Goal: Task Accomplishment & Management: Manage account settings

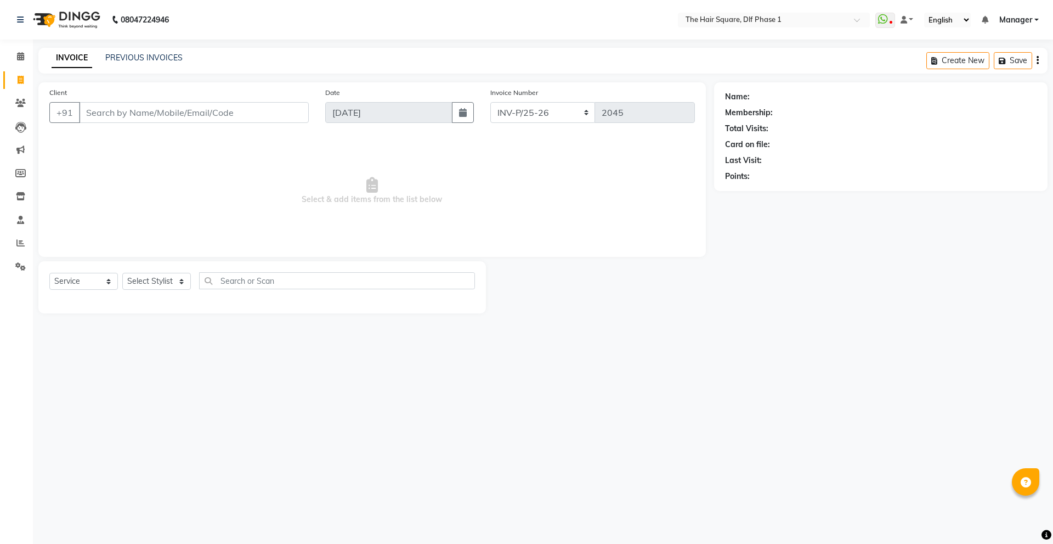
select select "5766"
select select "service"
click at [14, 245] on span at bounding box center [20, 243] width 19 height 13
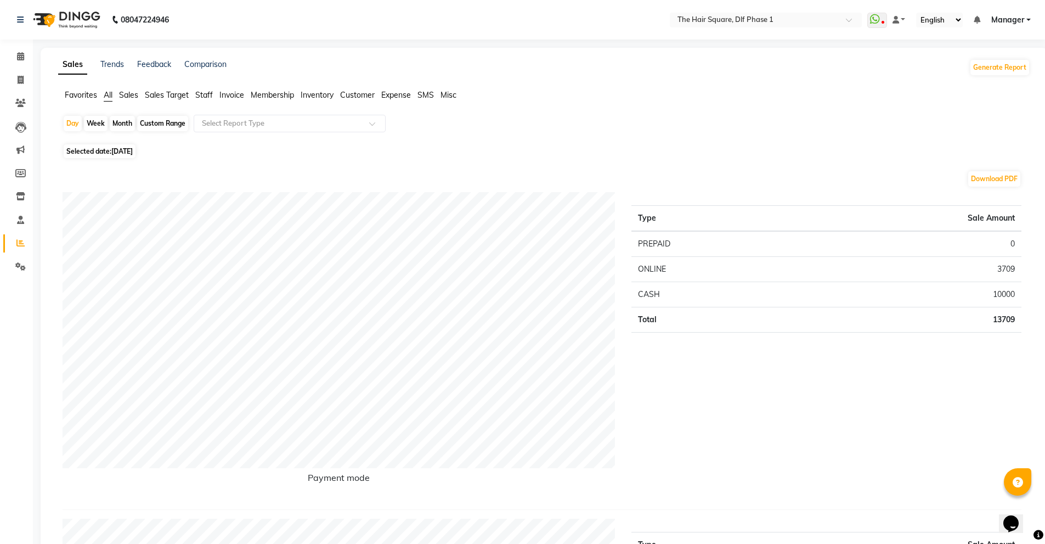
click at [997, 18] on span "Manager" at bounding box center [1007, 20] width 33 height 12
click at [981, 71] on link "Sign out" at bounding box center [974, 75] width 100 height 17
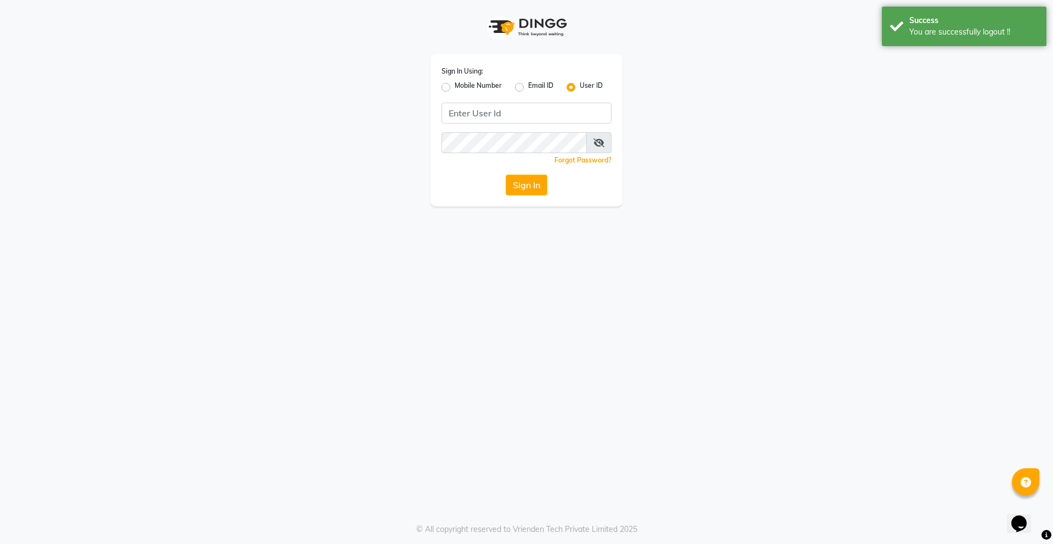
click at [455, 91] on label "Mobile Number" at bounding box center [478, 87] width 47 height 13
click at [455, 88] on input "Mobile Number" at bounding box center [458, 84] width 7 height 7
radio input "true"
radio input "false"
click at [535, 111] on input "Username" at bounding box center [544, 113] width 133 height 21
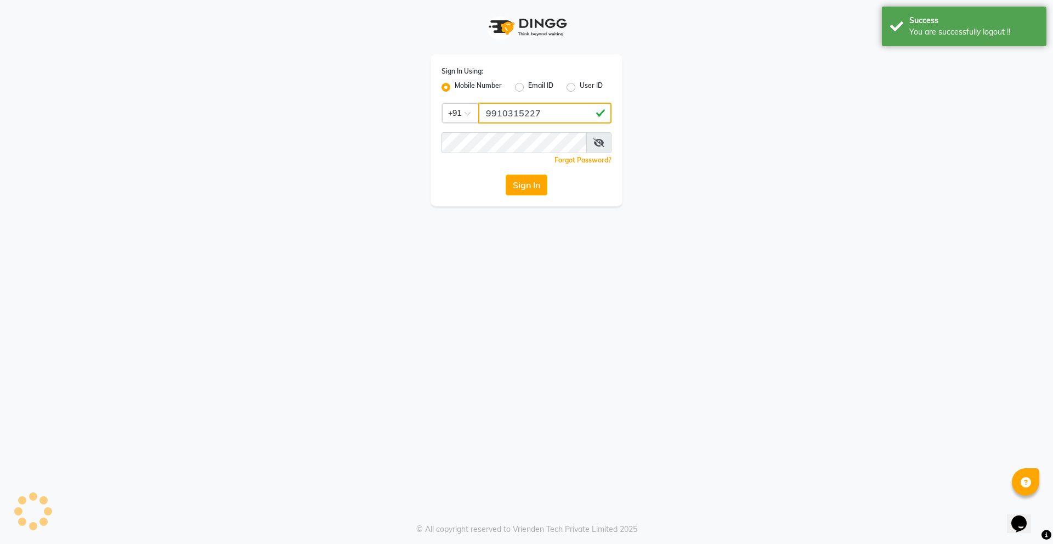
type input "9910315227"
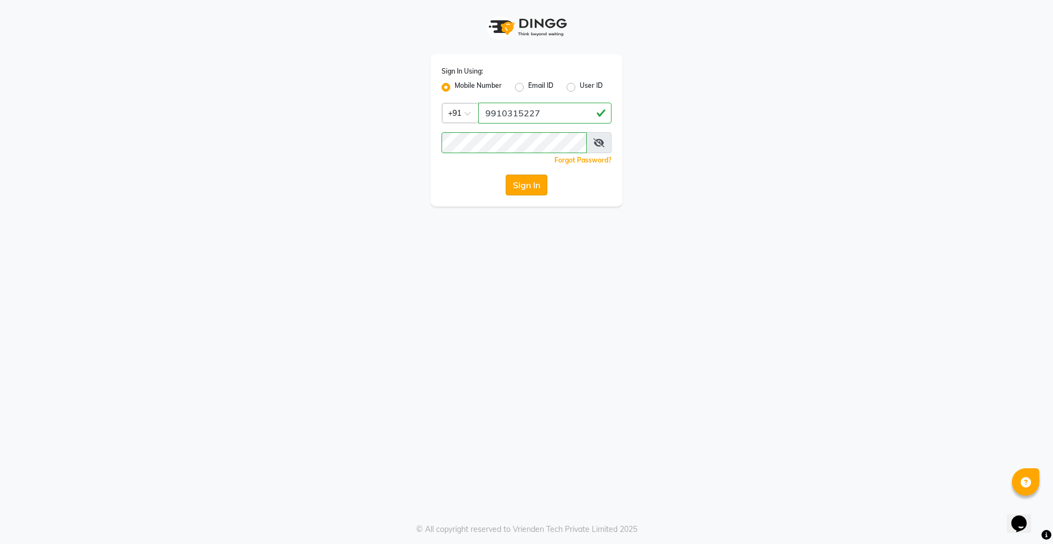
click at [532, 188] on button "Sign In" at bounding box center [527, 184] width 42 height 21
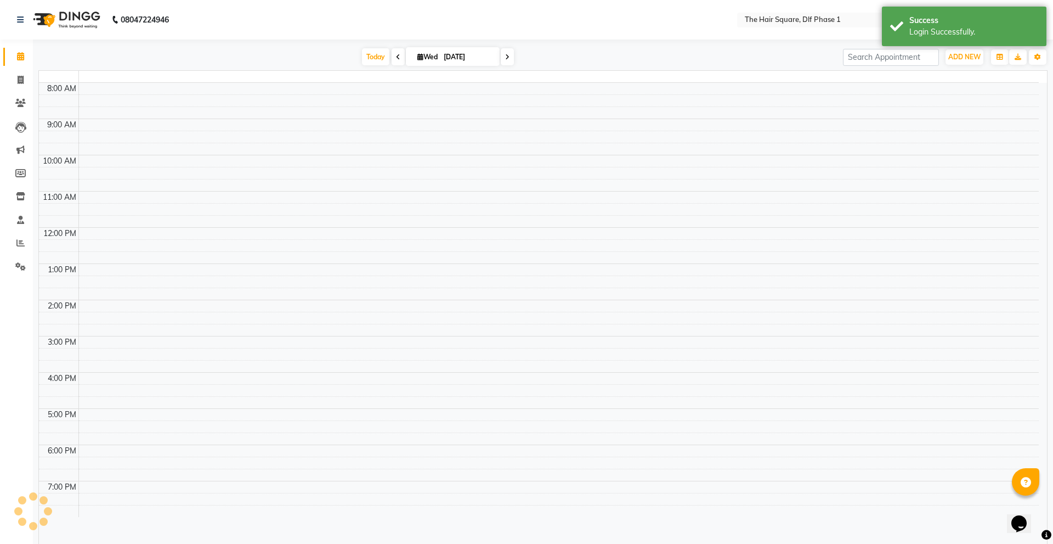
select select "en"
click at [20, 81] on icon at bounding box center [21, 80] width 6 height 8
select select "5766"
select select "service"
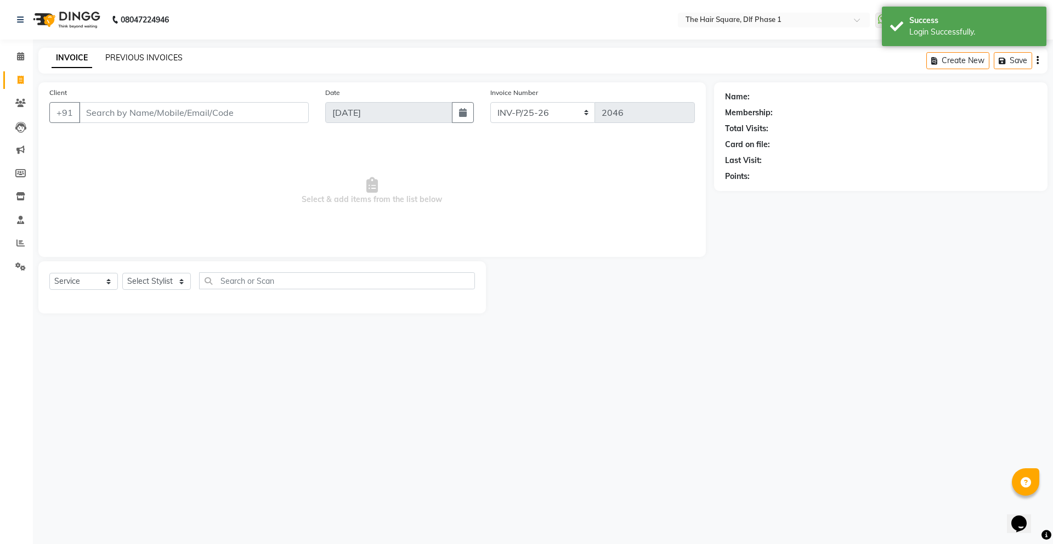
click at [130, 62] on link "PREVIOUS INVOICES" at bounding box center [143, 58] width 77 height 10
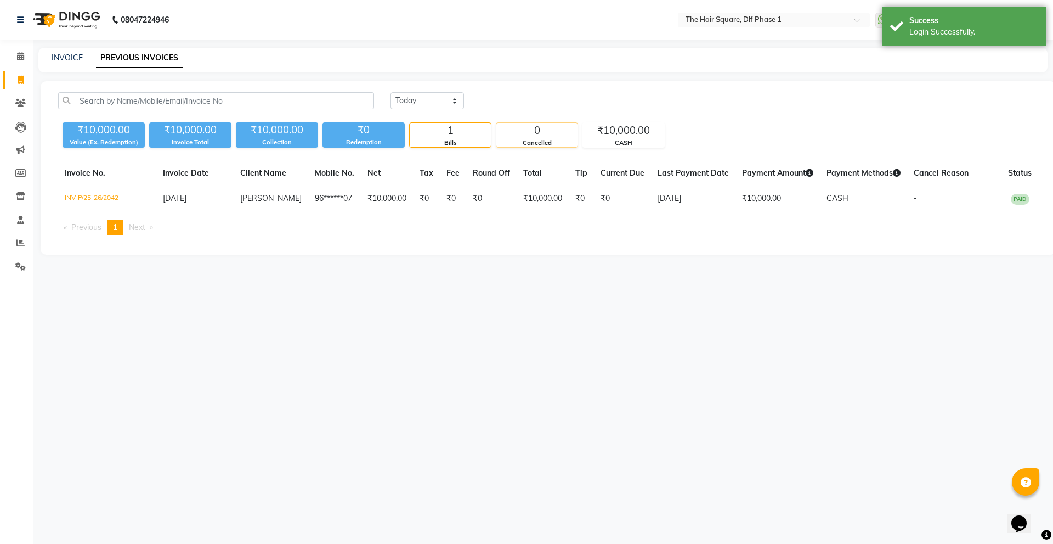
click at [553, 142] on div "Cancelled" at bounding box center [537, 142] width 81 height 9
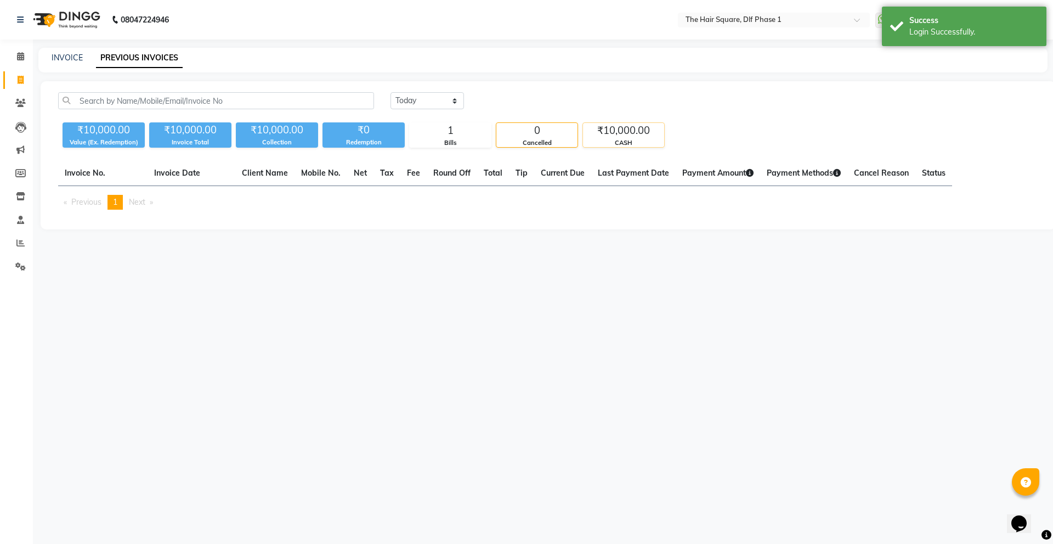
click at [615, 140] on div "CASH" at bounding box center [623, 142] width 81 height 9
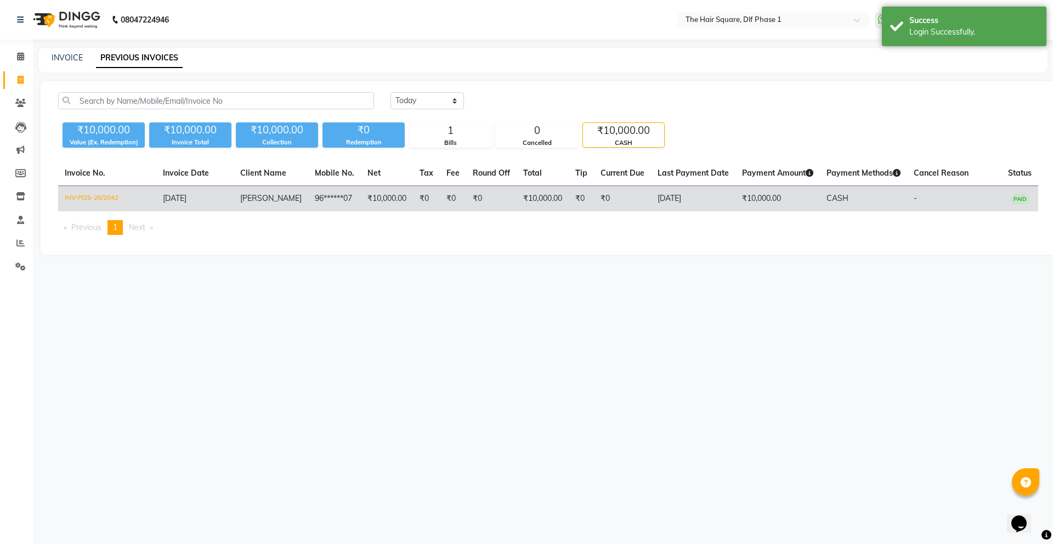
click at [640, 201] on td "₹0" at bounding box center [622, 199] width 57 height 26
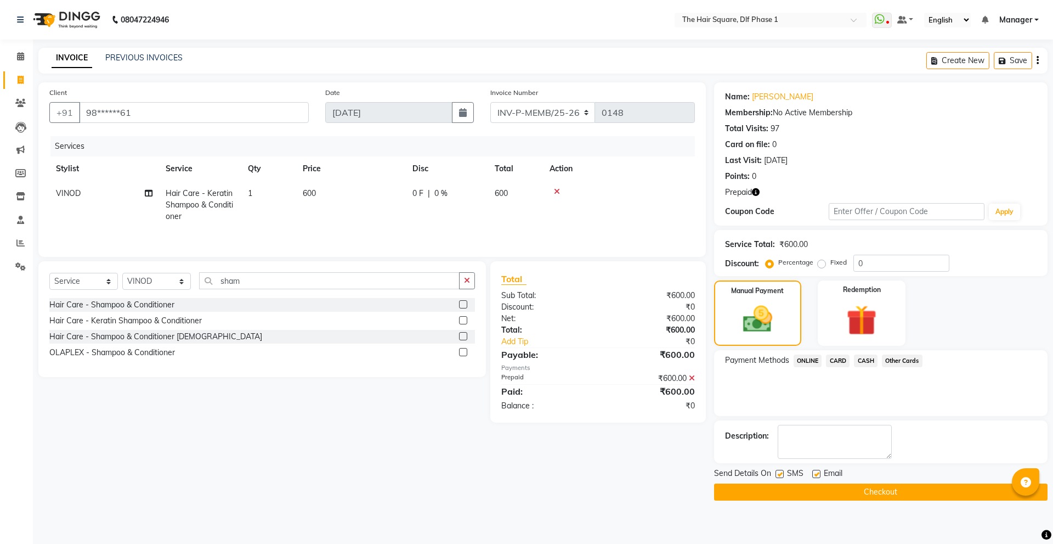
select select "service"
select select "39749"
click at [244, 143] on div "Services" at bounding box center [376, 146] width 653 height 20
click at [760, 488] on button "Checkout" at bounding box center [881, 491] width 334 height 17
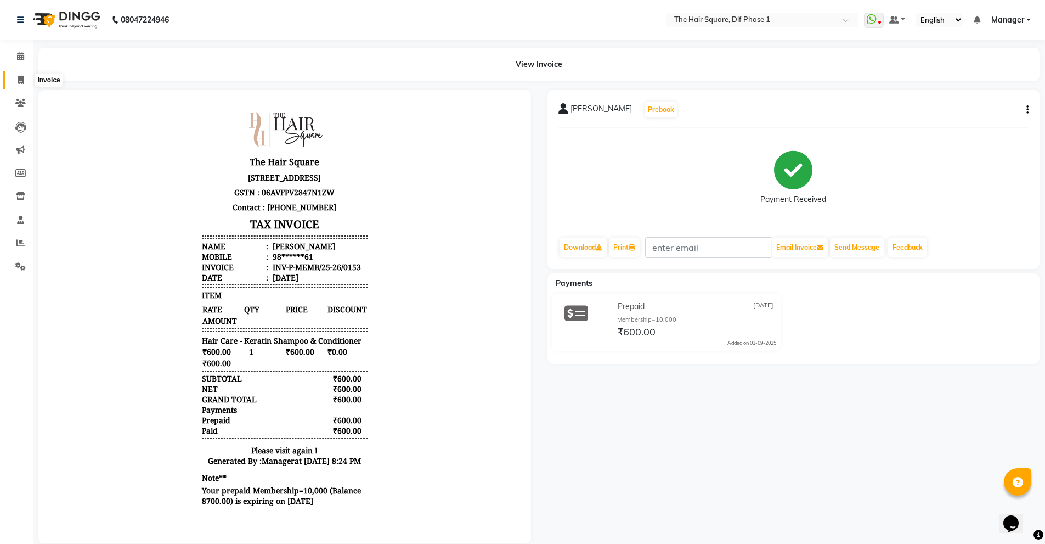
click at [20, 80] on icon at bounding box center [21, 80] width 6 height 8
select select "service"
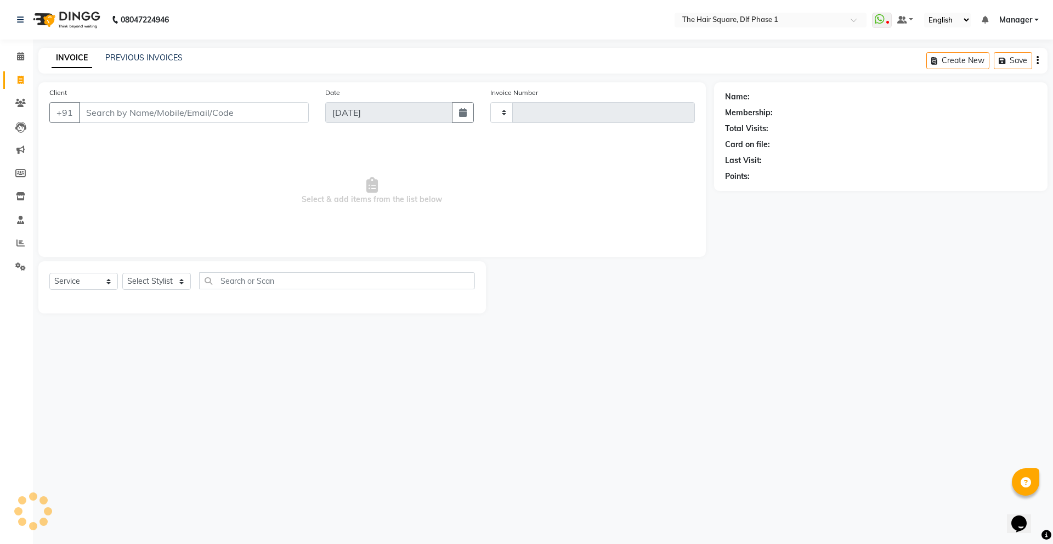
type input "2046"
select select "5766"
click at [142, 59] on link "PREVIOUS INVOICES" at bounding box center [143, 58] width 77 height 10
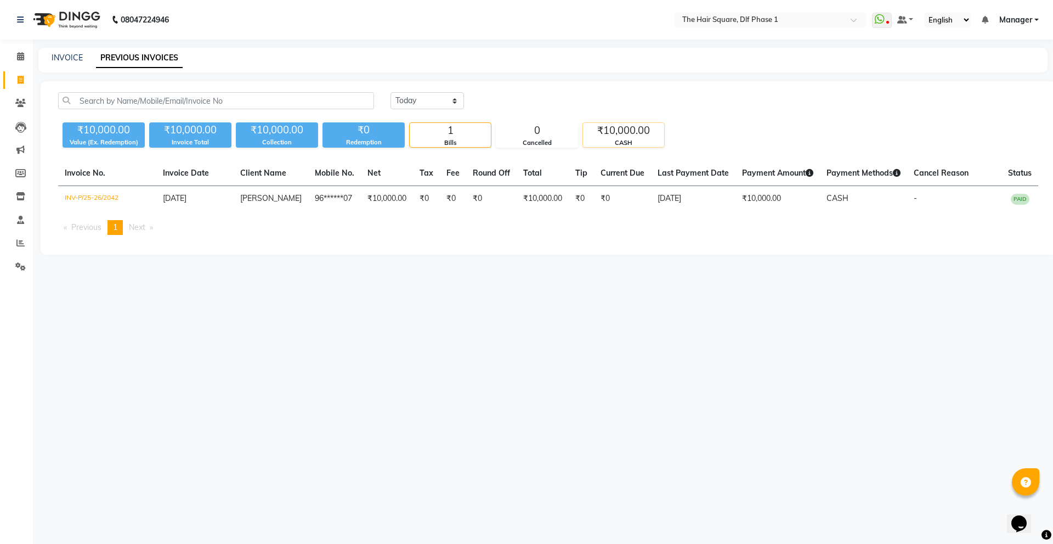
click at [588, 142] on div "CASH" at bounding box center [623, 142] width 81 height 9
click at [80, 59] on link "INVOICE" at bounding box center [67, 58] width 31 height 10
select select "5766"
select select "service"
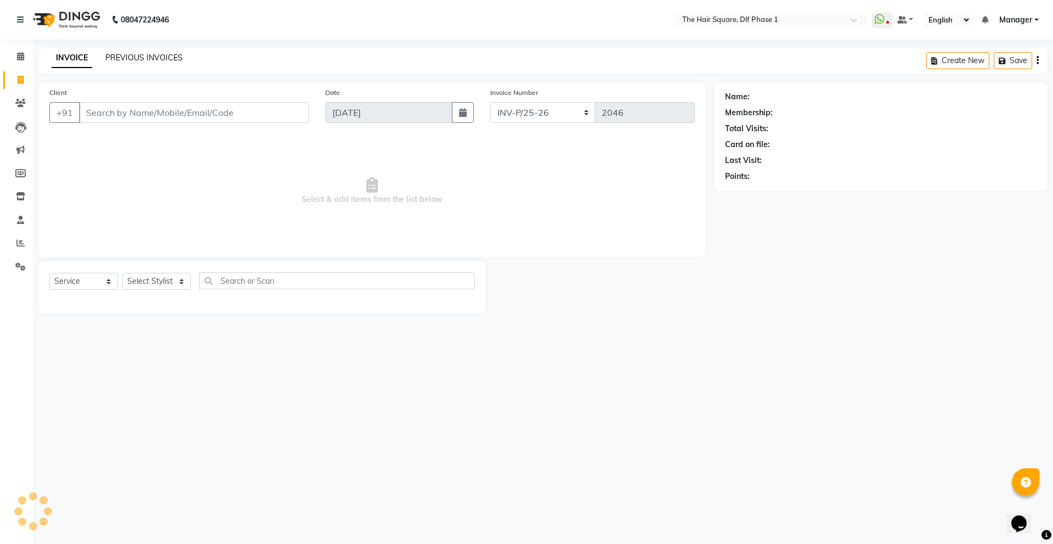
click at [163, 55] on link "PREVIOUS INVOICES" at bounding box center [143, 58] width 77 height 10
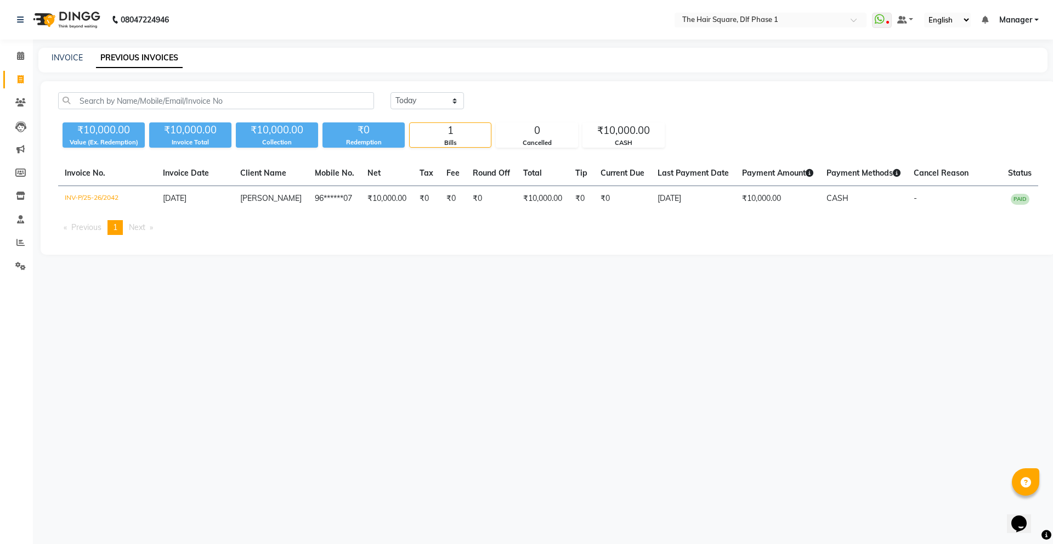
click at [202, 142] on div "Invoice Total" at bounding box center [190, 142] width 82 height 9
click at [103, 135] on div "₹10,000.00" at bounding box center [104, 129] width 82 height 15
click at [72, 53] on link "INVOICE" at bounding box center [67, 58] width 31 height 10
select select "service"
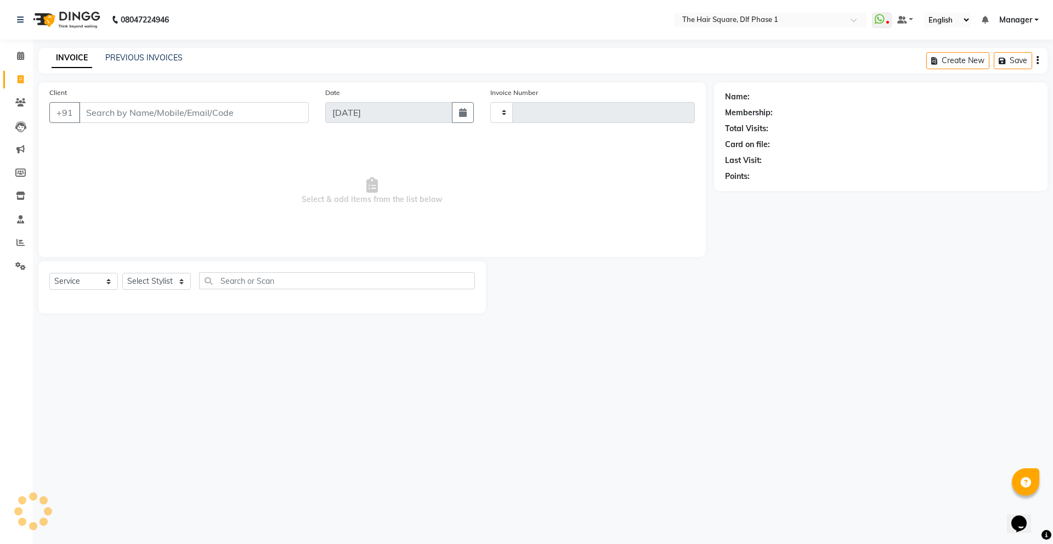
type input "2046"
select select "5766"
click at [21, 149] on icon at bounding box center [20, 149] width 8 height 8
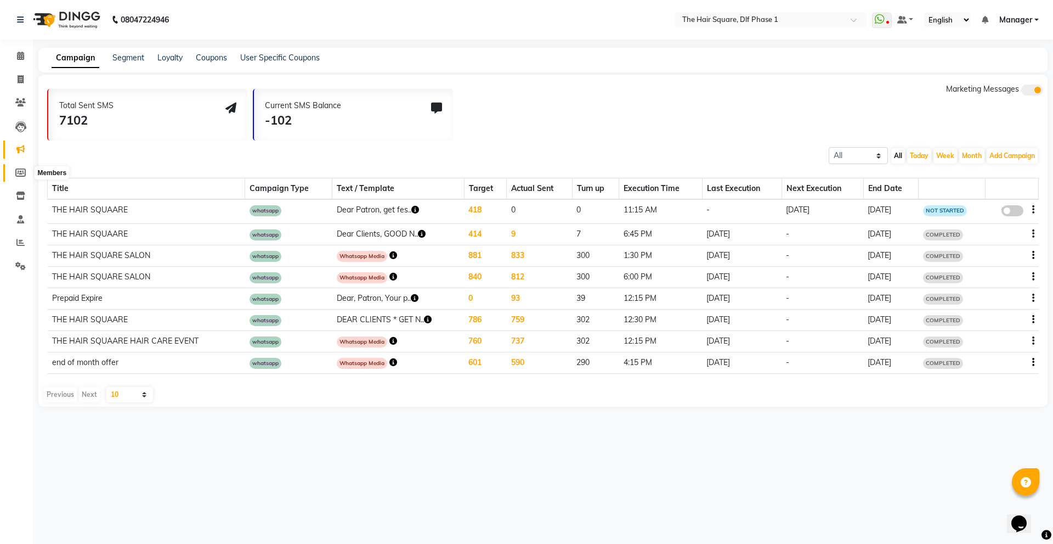
click at [23, 169] on icon at bounding box center [20, 172] width 10 height 8
select select
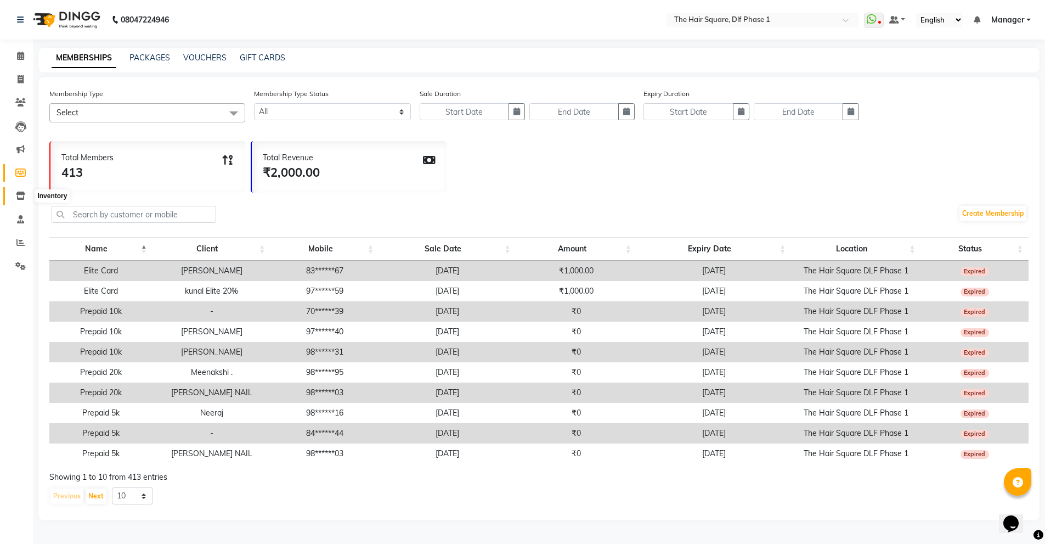
click at [23, 193] on icon at bounding box center [20, 195] width 9 height 8
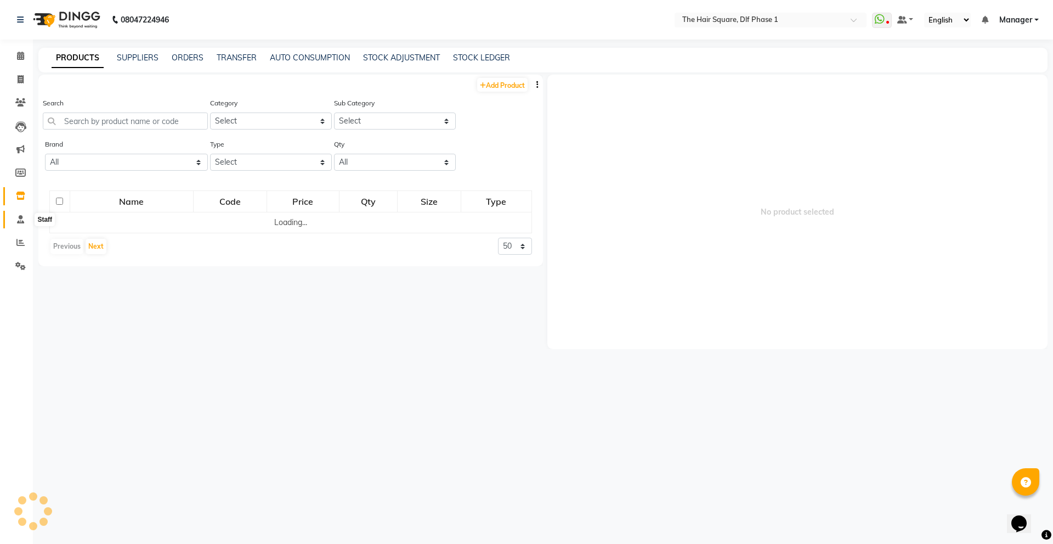
click at [20, 219] on icon at bounding box center [20, 219] width 7 height 8
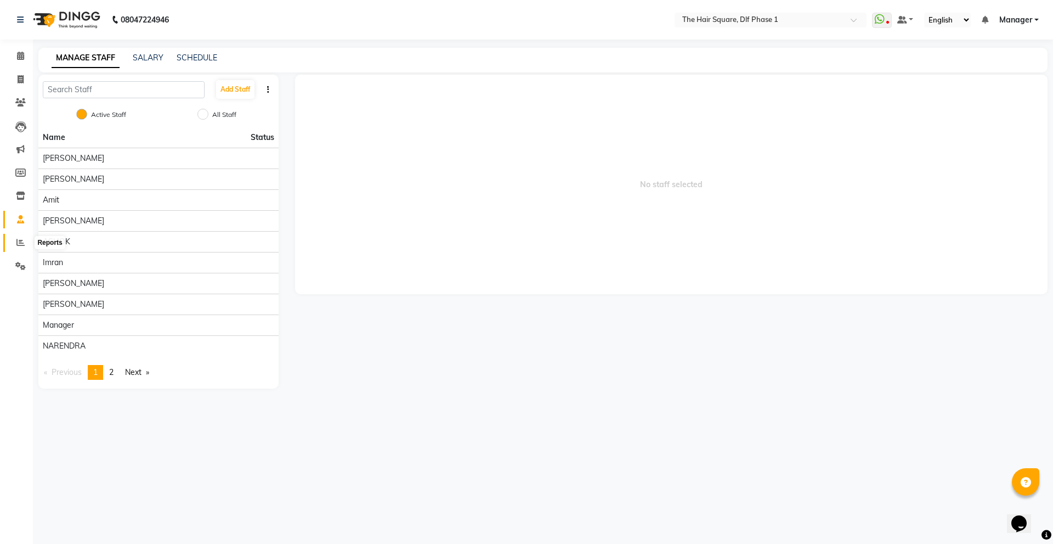
click at [21, 246] on icon at bounding box center [20, 242] width 8 height 8
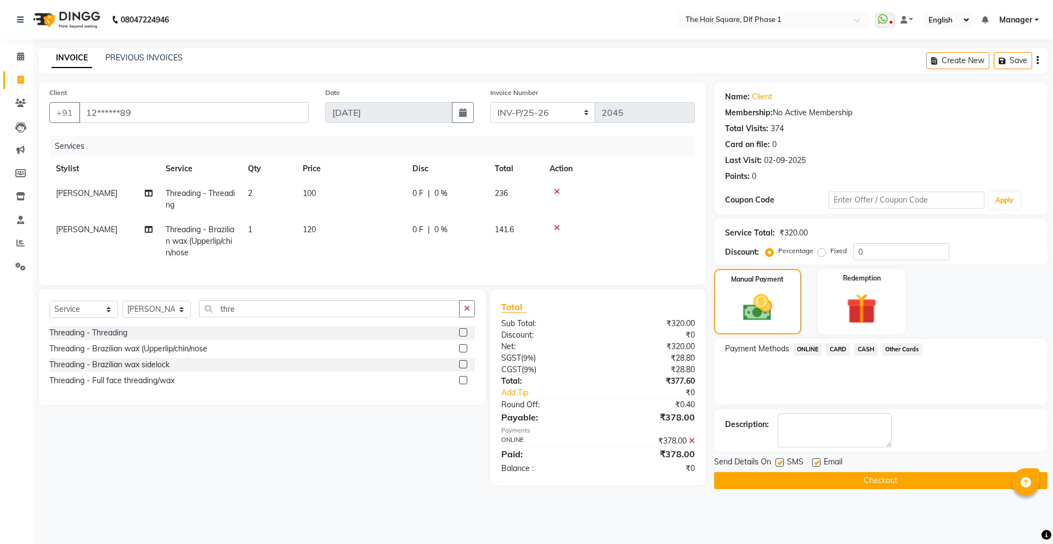
select select "5766"
select select "service"
select select "39747"
drag, startPoint x: 262, startPoint y: 315, endPoint x: 199, endPoint y: 318, distance: 63.1
click at [199, 317] on input "thre" at bounding box center [329, 308] width 261 height 17
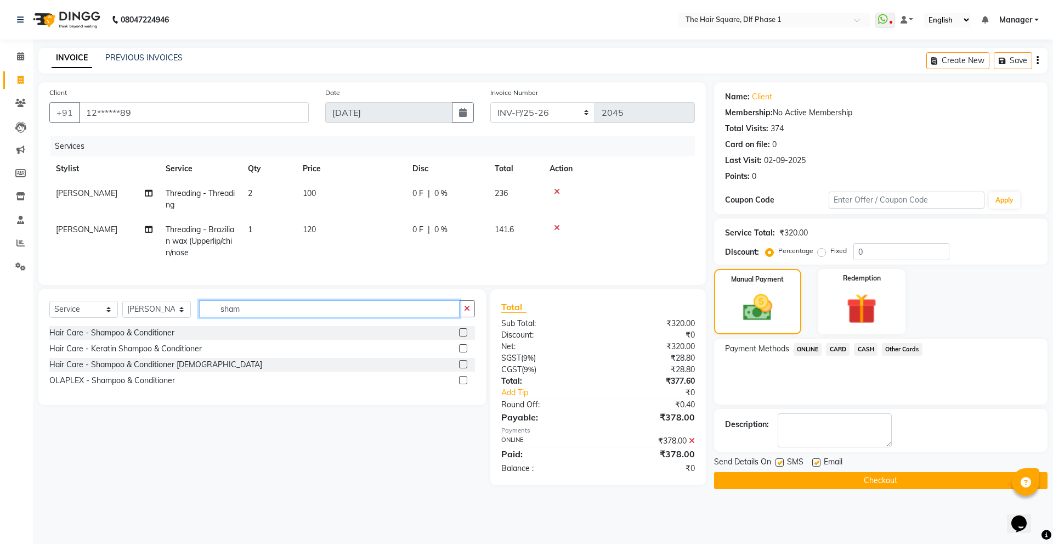
type input "sham"
click at [188, 350] on div "Hair Care - Keratin Shampoo & Conditioner" at bounding box center [262, 349] width 426 height 14
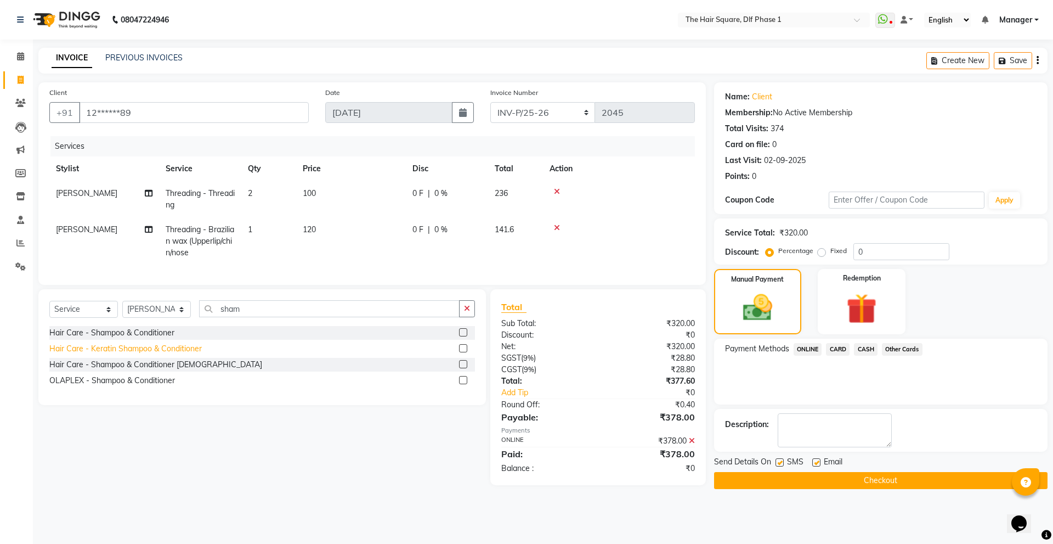
click at [187, 354] on div "Hair Care - Keratin Shampoo & Conditioner" at bounding box center [125, 349] width 153 height 12
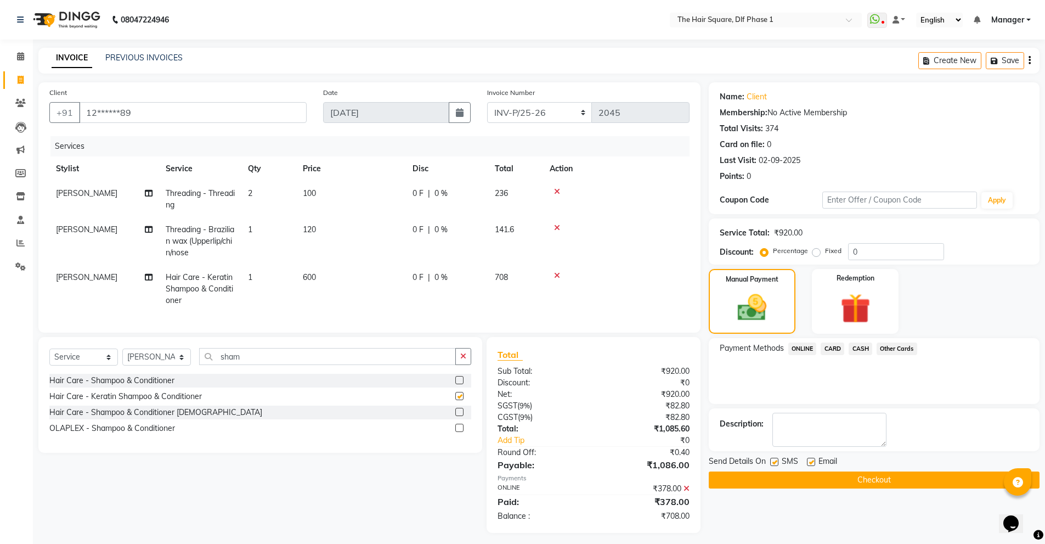
checkbox input "false"
click at [108, 278] on td "[PERSON_NAME]" at bounding box center [104, 289] width 110 height 48
select select "39747"
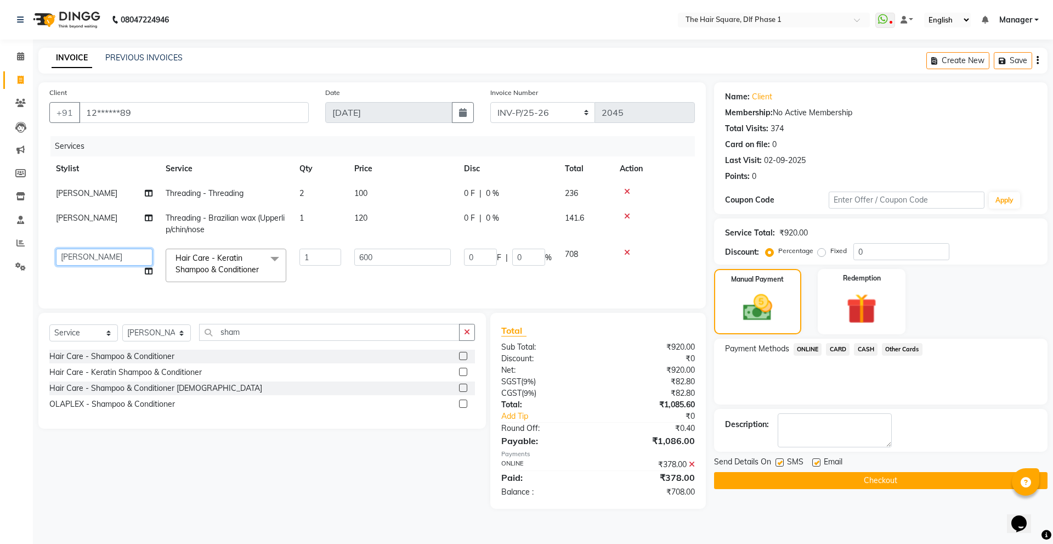
click at [112, 261] on select "Abdul ALIZA Amit AMIT ASHOK imran kim mahendra Manager NARENDRA salman Shyna SU…" at bounding box center [104, 257] width 97 height 17
select select "39749"
click at [435, 286] on tr "Abdul ALIZA Amit AMIT ASHOK imran kim mahendra Manager NARENDRA salman Shyna SU…" at bounding box center [372, 265] width 646 height 47
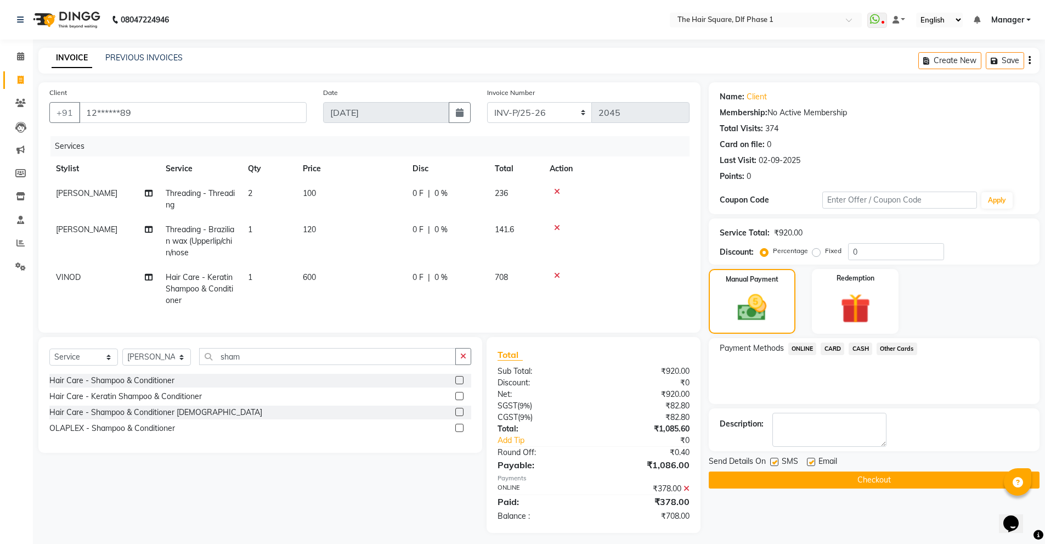
click at [797, 349] on span "ONLINE" at bounding box center [802, 348] width 29 height 13
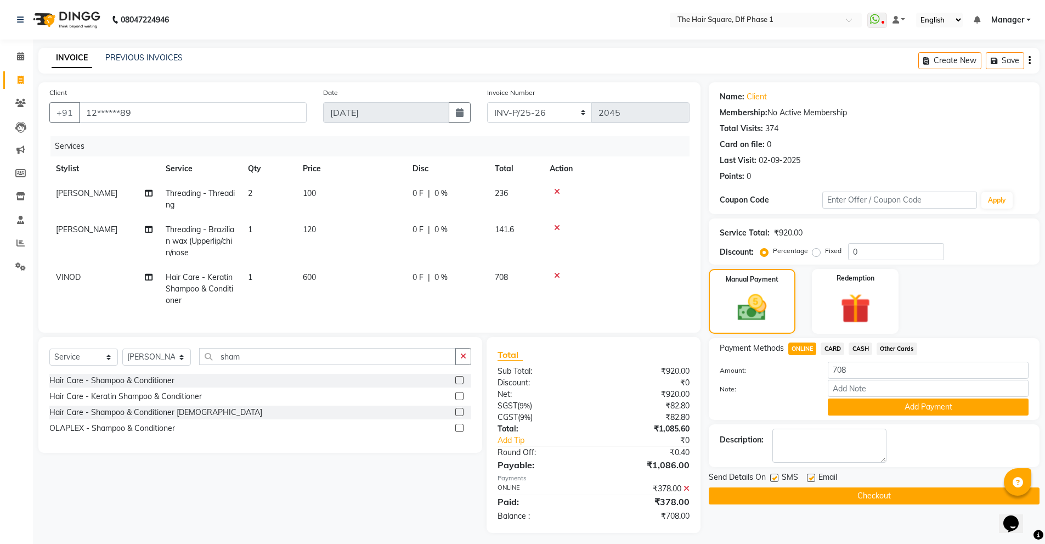
click at [862, 405] on button "Add Payment" at bounding box center [928, 406] width 201 height 17
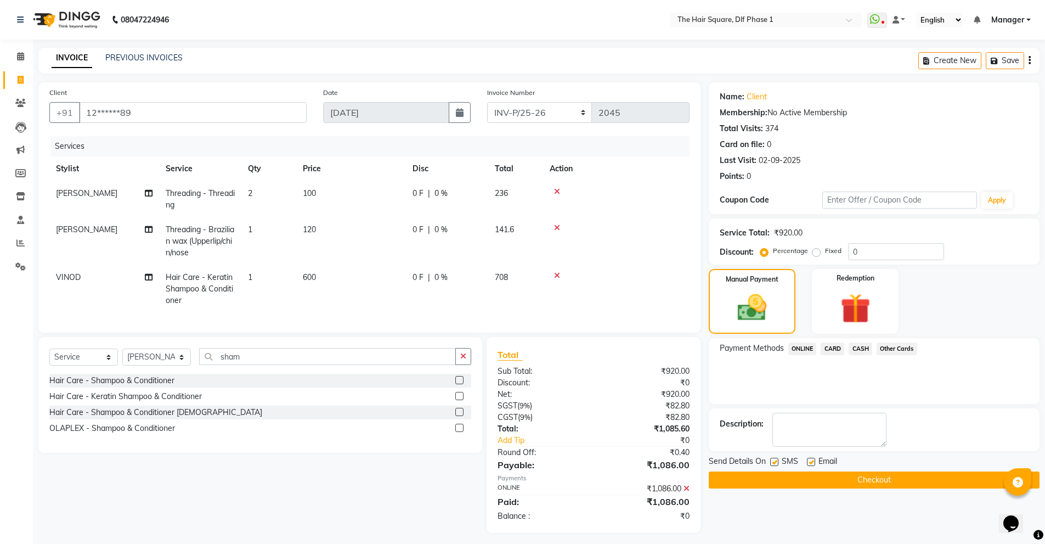
click at [831, 477] on button "Checkout" at bounding box center [874, 479] width 331 height 17
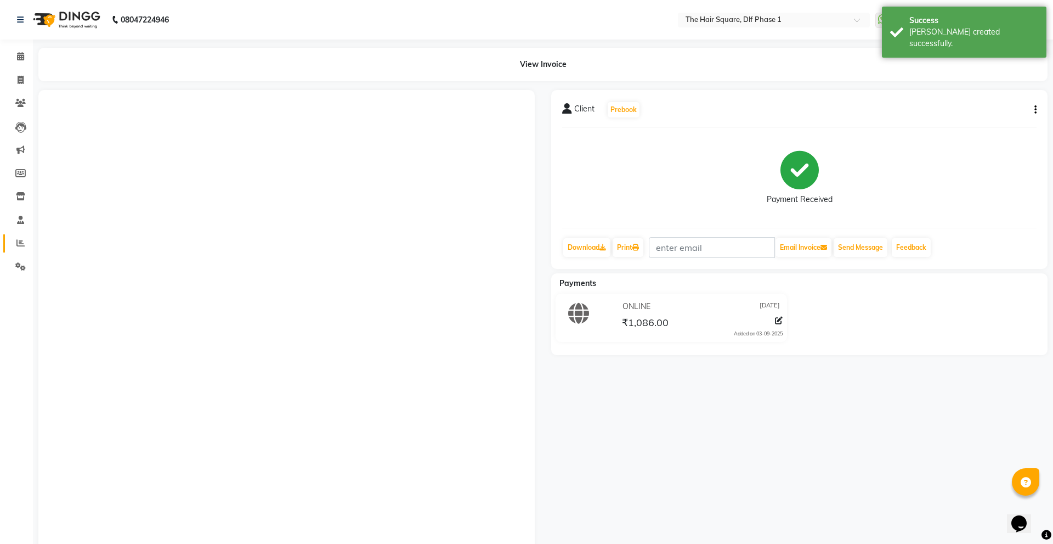
click at [24, 246] on icon at bounding box center [20, 243] width 8 height 8
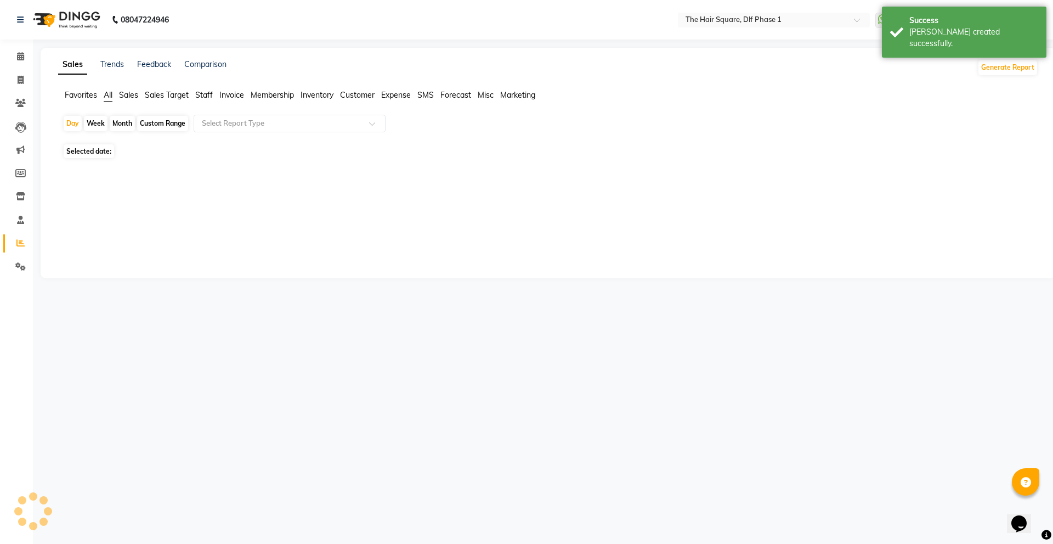
click at [24, 246] on icon at bounding box center [20, 243] width 8 height 8
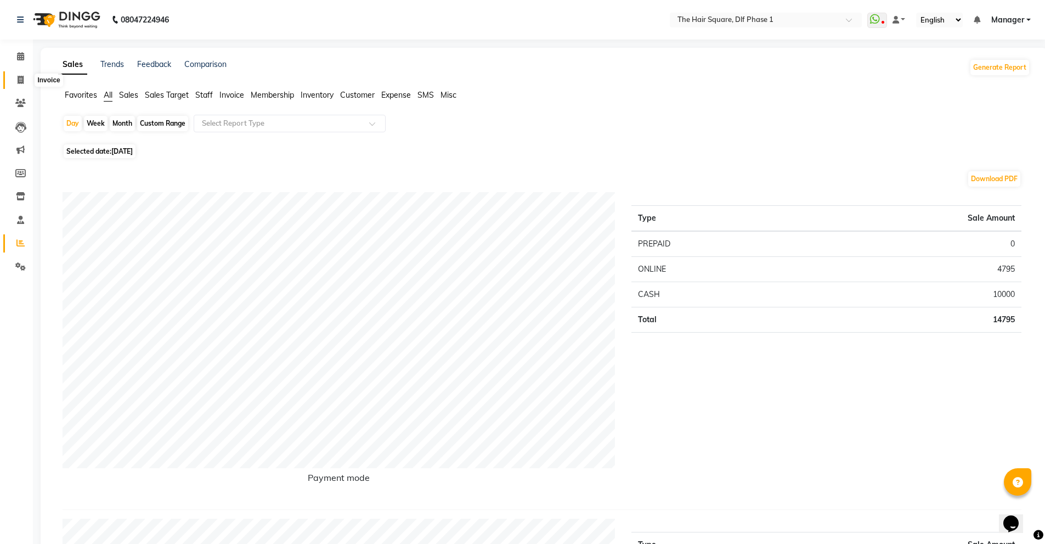
click at [22, 77] on icon at bounding box center [21, 80] width 6 height 8
select select "5766"
select select "service"
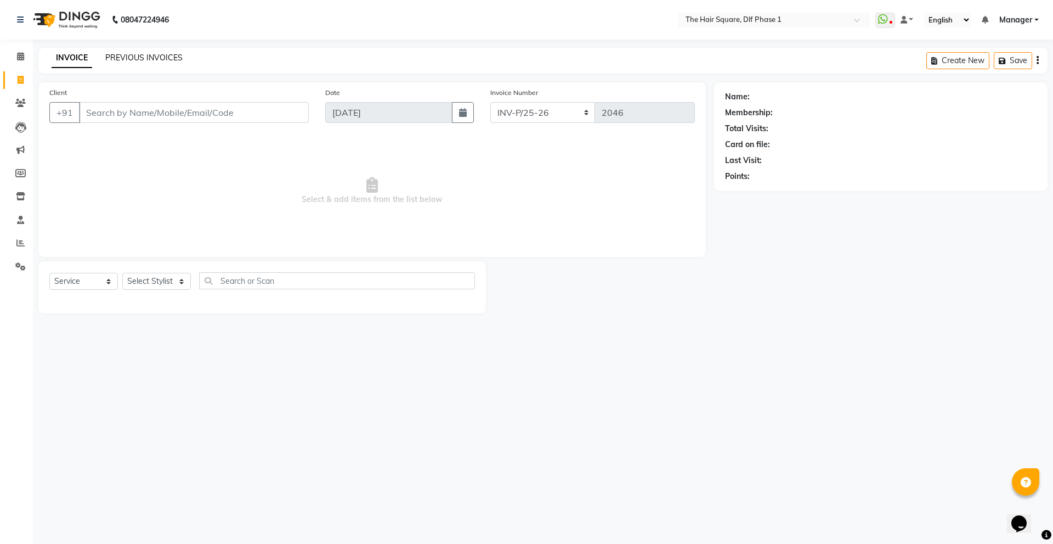
click at [141, 53] on link "PREVIOUS INVOICES" at bounding box center [143, 58] width 77 height 10
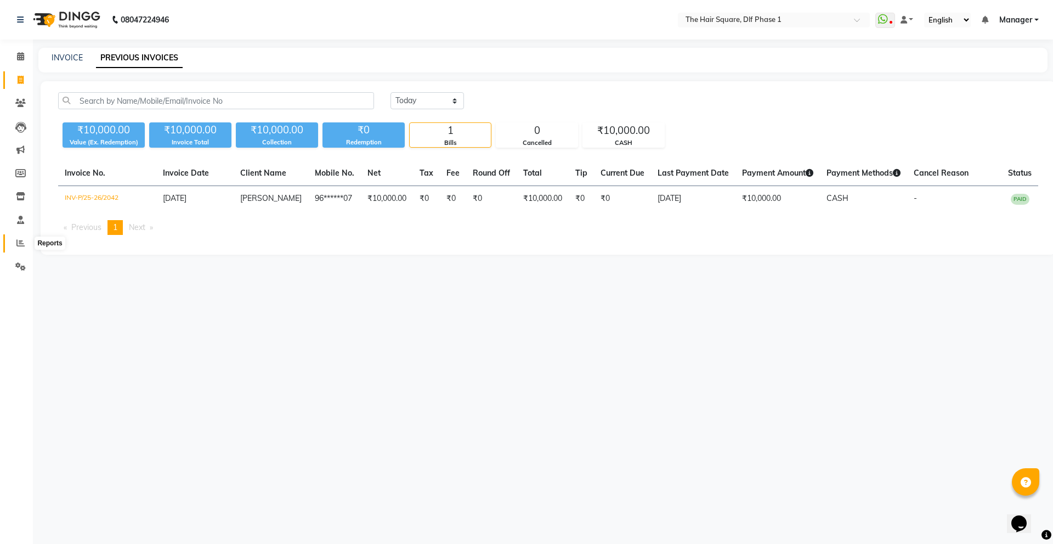
click at [16, 240] on icon at bounding box center [20, 243] width 8 height 8
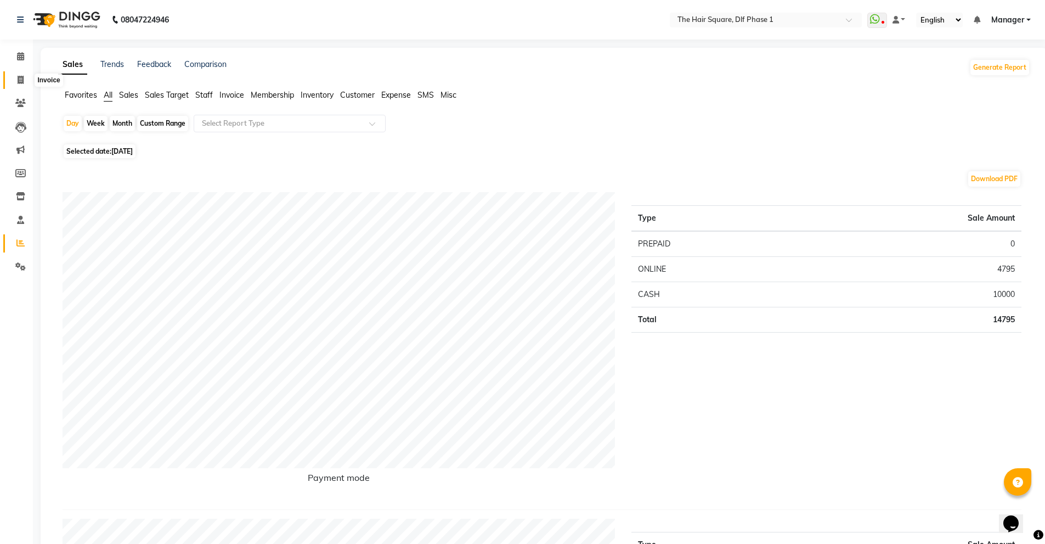
click at [20, 84] on span at bounding box center [20, 80] width 19 height 13
select select "service"
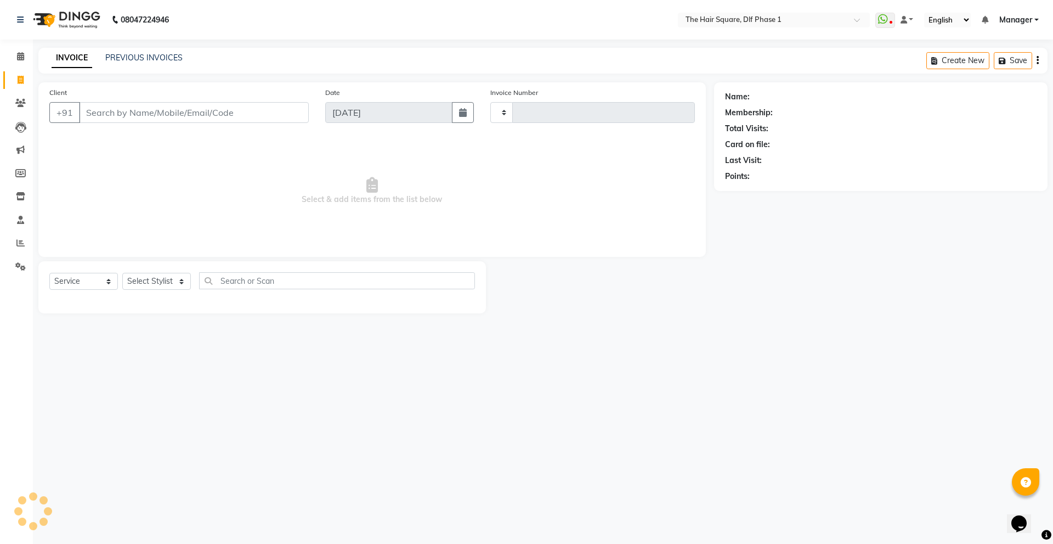
type input "2046"
select select "5766"
click at [161, 56] on link "PREVIOUS INVOICES" at bounding box center [143, 58] width 77 height 10
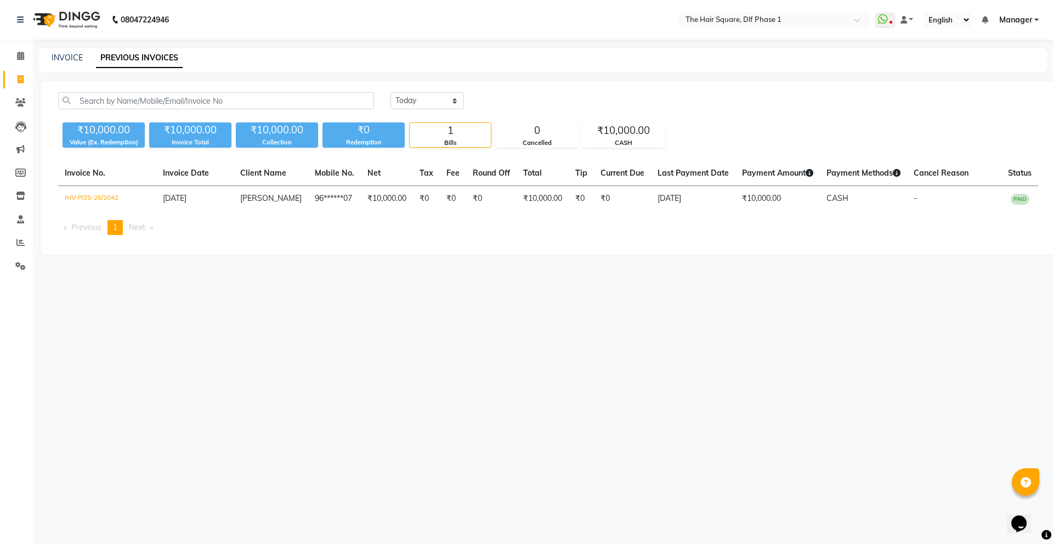
click at [1007, 21] on span "Manager" at bounding box center [1016, 20] width 33 height 12
click at [995, 76] on link "Sign out" at bounding box center [983, 75] width 100 height 17
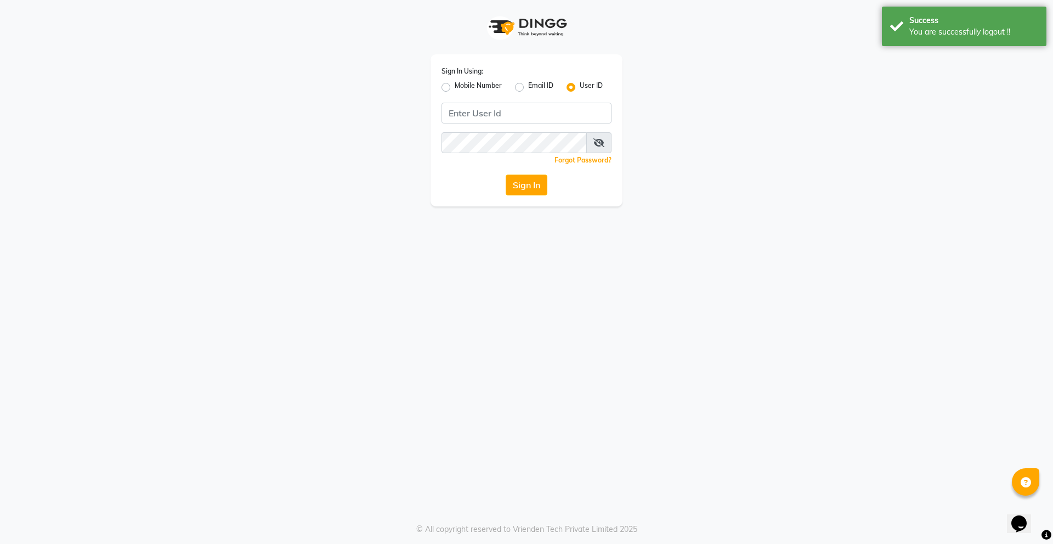
click at [455, 90] on label "Mobile Number" at bounding box center [478, 87] width 47 height 13
click at [455, 88] on input "Mobile Number" at bounding box center [458, 84] width 7 height 7
radio input "true"
radio input "false"
click at [551, 115] on input "Username" at bounding box center [544, 113] width 133 height 21
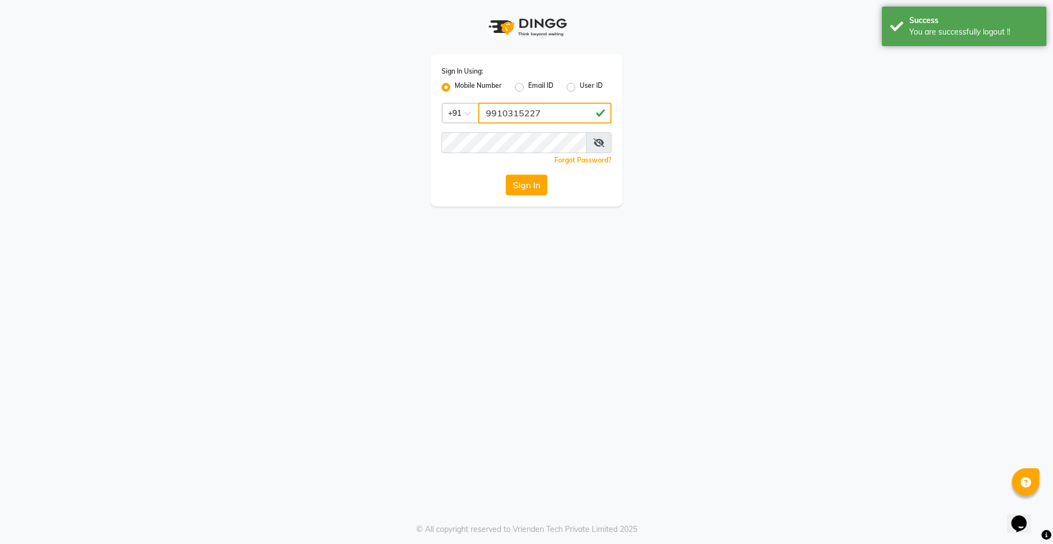
type input "9910315227"
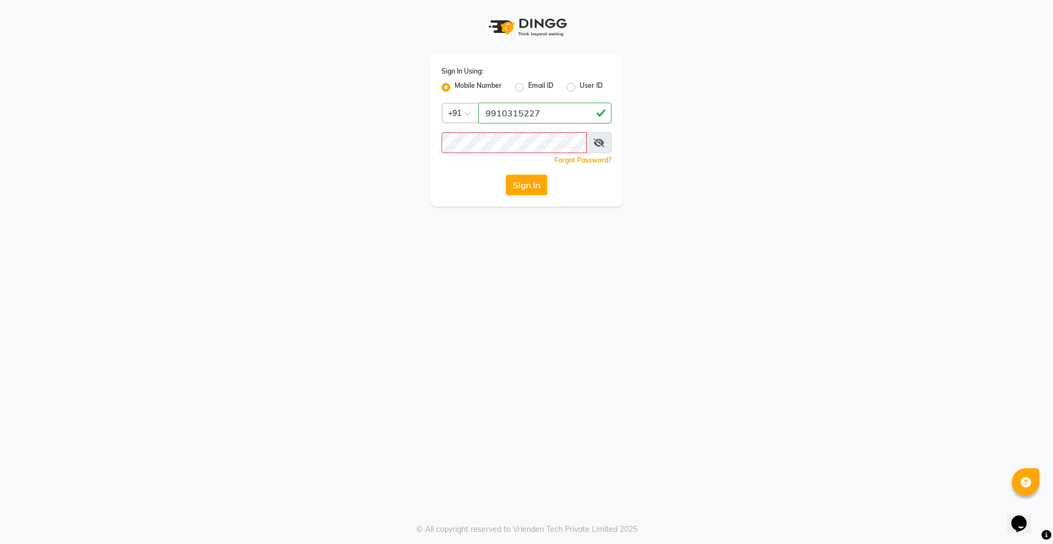
click at [604, 142] on span at bounding box center [599, 142] width 25 height 21
click at [600, 142] on icon at bounding box center [599, 142] width 11 height 9
click at [527, 177] on button "Sign In" at bounding box center [527, 184] width 42 height 21
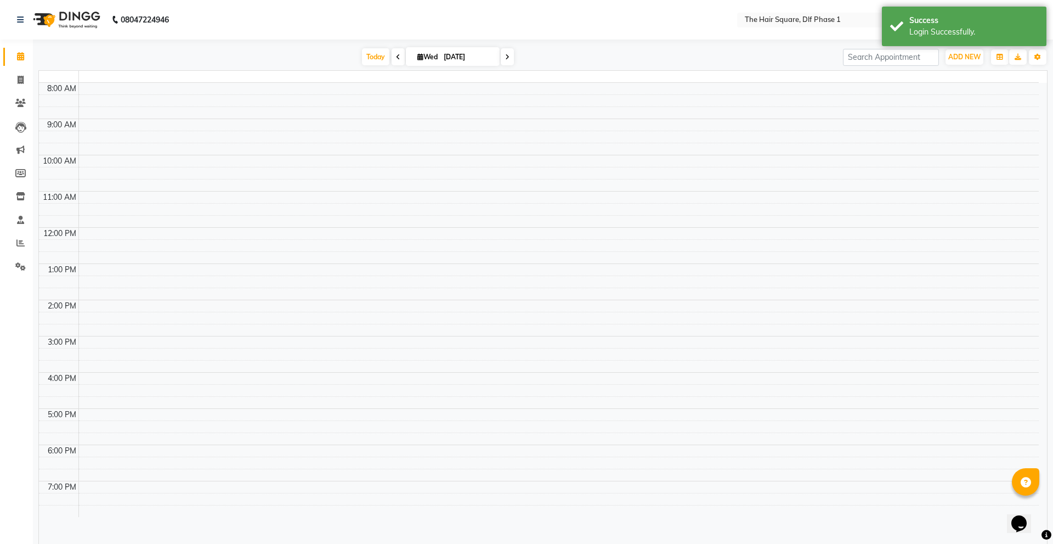
select select "en"
click at [19, 81] on icon at bounding box center [21, 80] width 6 height 8
select select "service"
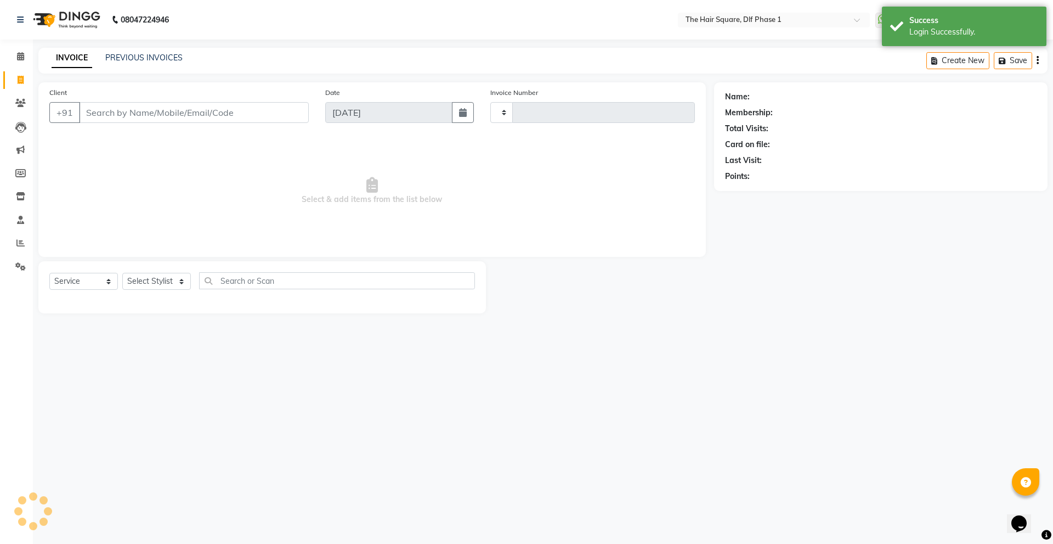
type input "2046"
select select "5766"
click at [116, 64] on div "INVOICE PREVIOUS INVOICES" at bounding box center [116, 58] width 157 height 13
click at [122, 59] on link "PREVIOUS INVOICES" at bounding box center [143, 58] width 77 height 10
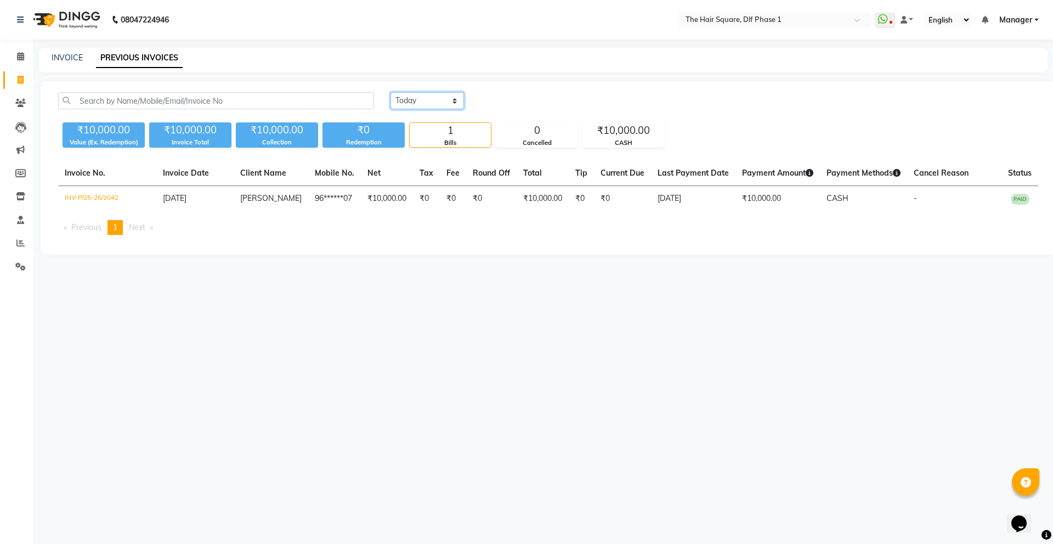
click at [420, 99] on select "Today Yesterday Custom Range" at bounding box center [428, 100] width 74 height 17
click at [391, 92] on select "Today Yesterday Custom Range" at bounding box center [428, 100] width 74 height 17
click at [429, 106] on select "Today Yesterday Custom Range" at bounding box center [428, 100] width 74 height 17
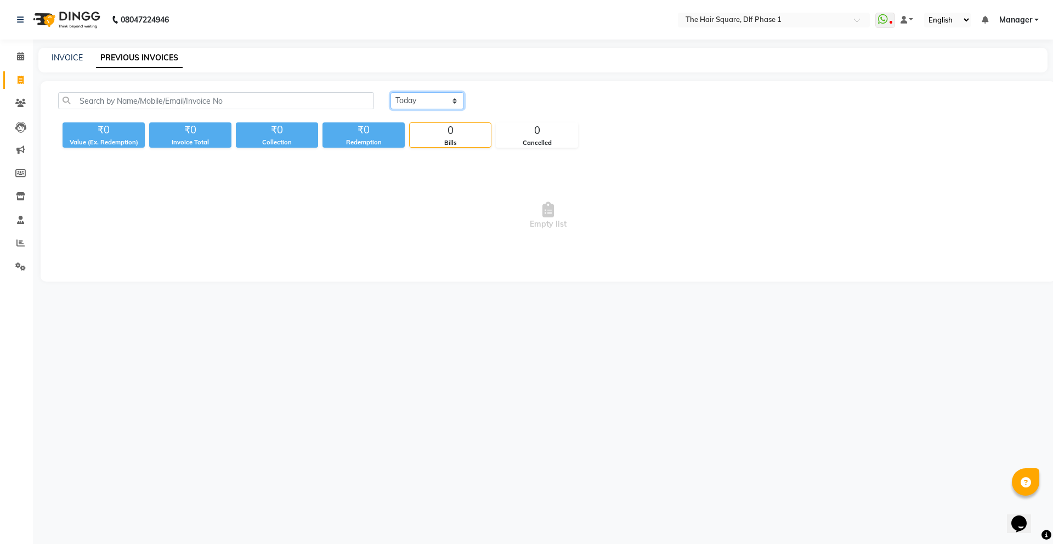
select select "today"
click at [391, 92] on select "Today Yesterday Custom Range" at bounding box center [428, 100] width 74 height 17
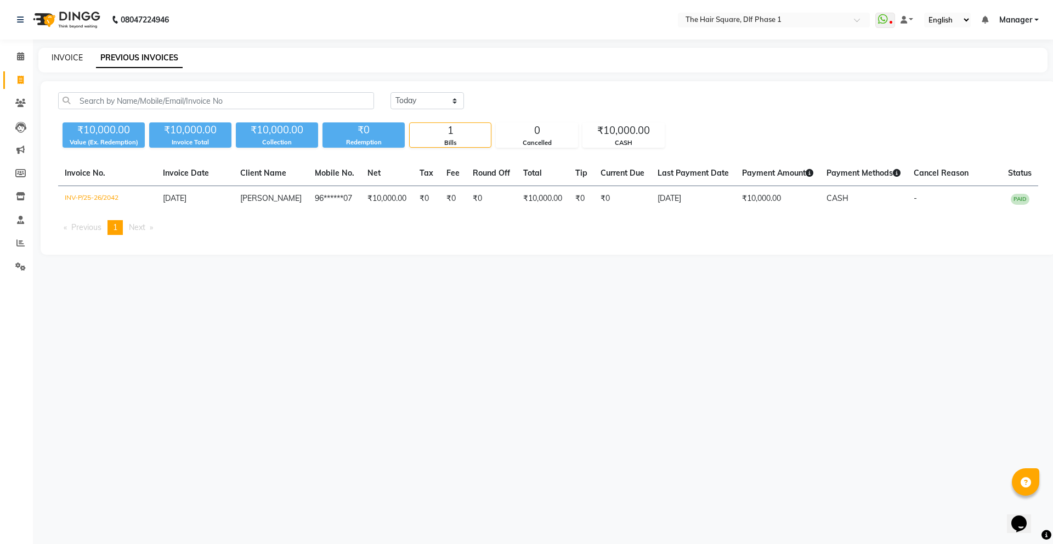
click at [65, 58] on link "INVOICE" at bounding box center [67, 58] width 31 height 10
select select "5766"
select select "service"
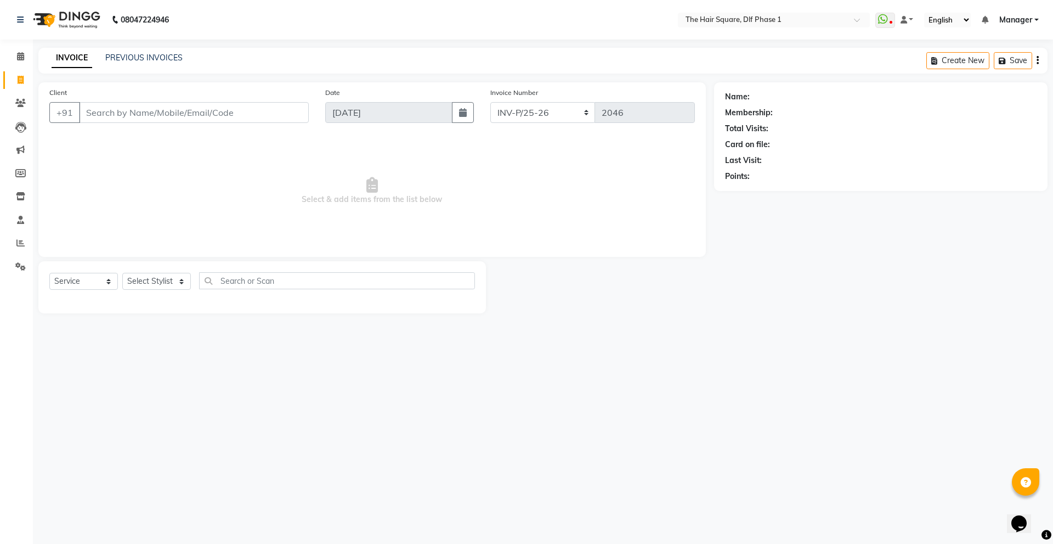
click at [176, 172] on span "Select & add items from the list below" at bounding box center [372, 191] width 646 height 110
click at [195, 120] on input "Client" at bounding box center [194, 112] width 230 height 21
click at [191, 168] on span "Select & add items from the list below" at bounding box center [372, 191] width 646 height 110
click at [24, 56] on icon at bounding box center [20, 56] width 7 height 8
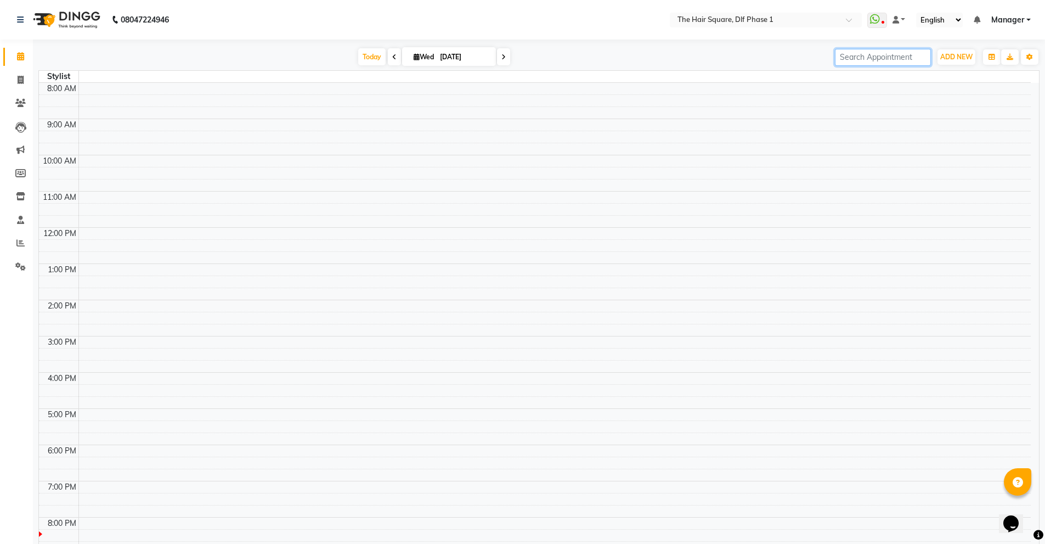
click at [884, 59] on input "search" at bounding box center [883, 57] width 96 height 17
click at [893, 58] on input "search" at bounding box center [883, 57] width 96 height 17
click at [772, 22] on input "text" at bounding box center [754, 20] width 159 height 11
click at [771, 31] on div "The Hair Square, Dlf Phase 1" at bounding box center [765, 37] width 191 height 20
click at [379, 63] on span "Today" at bounding box center [371, 56] width 27 height 17
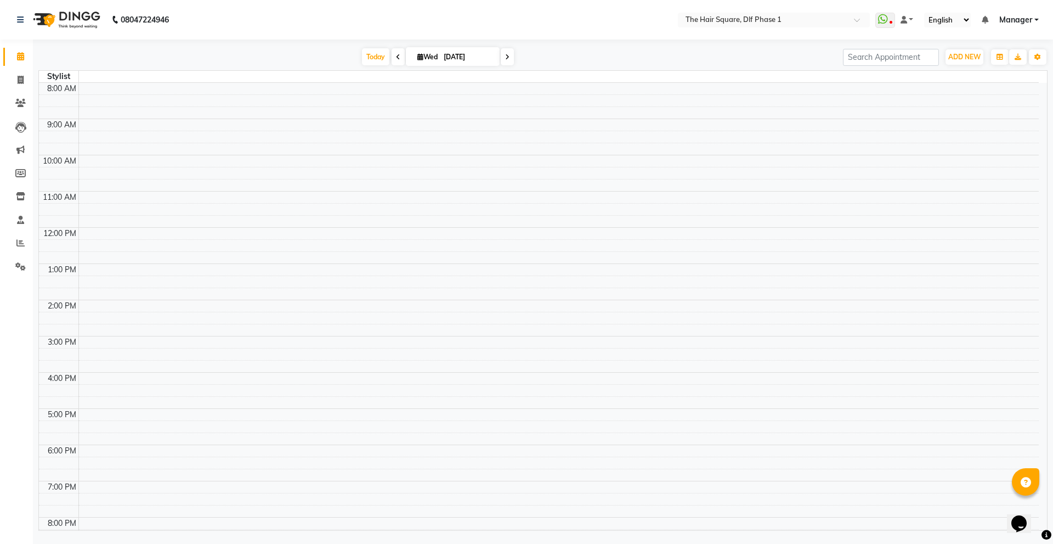
click at [313, 48] on div "Today Wed 03-09-2025 Toggle Dropdown Add Appointment Add Invoice Add Expense Ad…" at bounding box center [543, 57] width 1010 height 18
click at [319, 45] on div "Today Wed 03-09-2025 Toggle Dropdown Add Appointment Add Invoice Add Expense Ad…" at bounding box center [543, 287] width 1010 height 487
click at [21, 79] on icon at bounding box center [21, 80] width 6 height 8
select select "service"
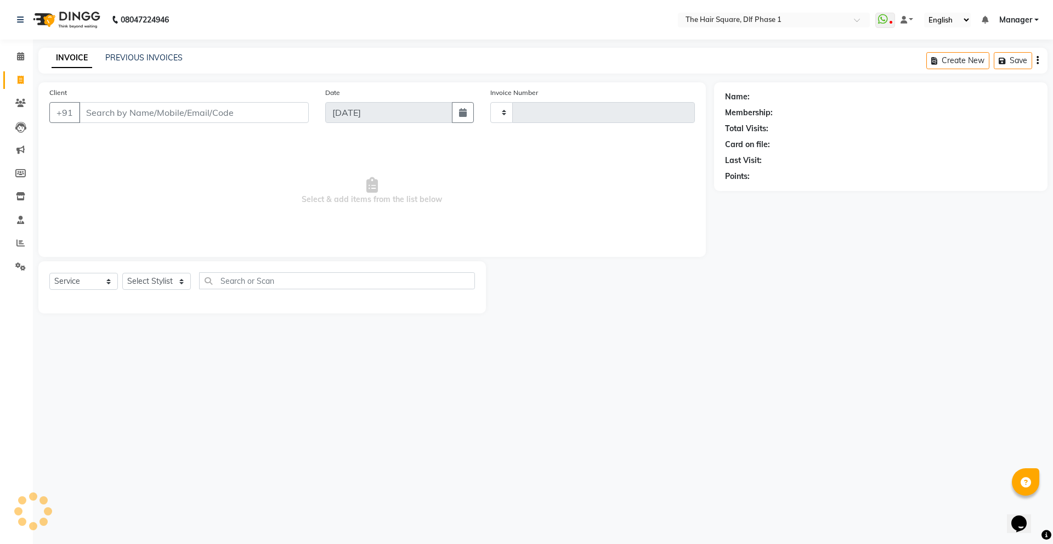
type input "2046"
select select "5766"
click at [161, 107] on input "Client" at bounding box center [194, 112] width 230 height 21
click at [156, 57] on link "PREVIOUS INVOICES" at bounding box center [143, 58] width 77 height 10
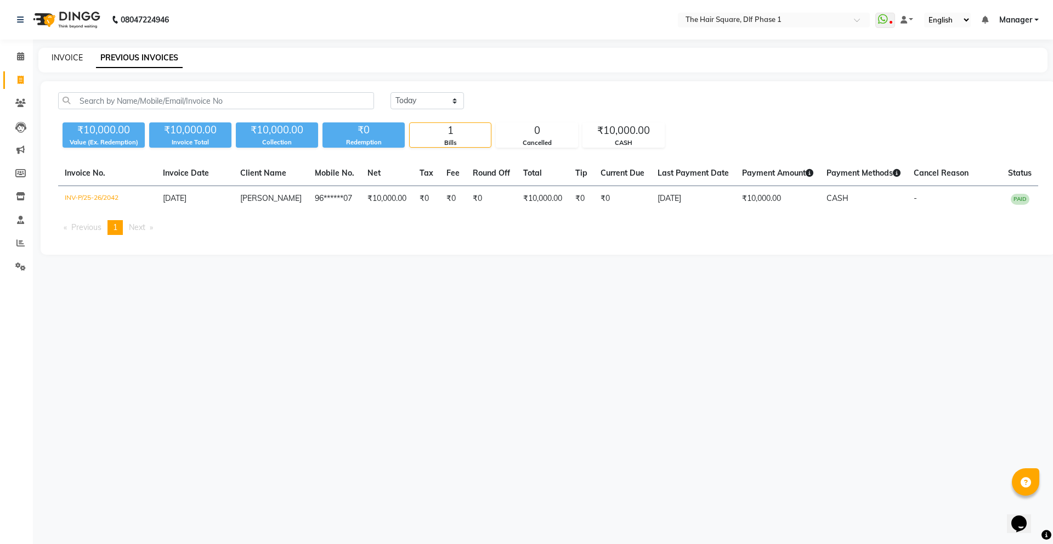
click at [63, 54] on link "INVOICE" at bounding box center [67, 58] width 31 height 10
select select "service"
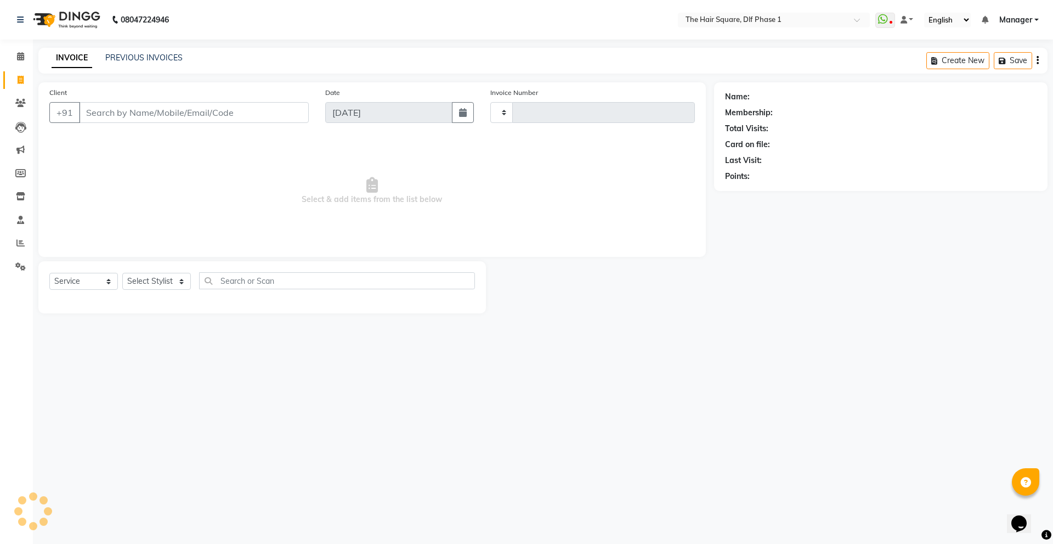
type input "2046"
select select "5766"
click at [144, 122] on input "Client" at bounding box center [194, 112] width 230 height 21
click at [154, 168] on span "Select & add items from the list below" at bounding box center [372, 191] width 646 height 110
click at [163, 109] on input "Client" at bounding box center [194, 112] width 230 height 21
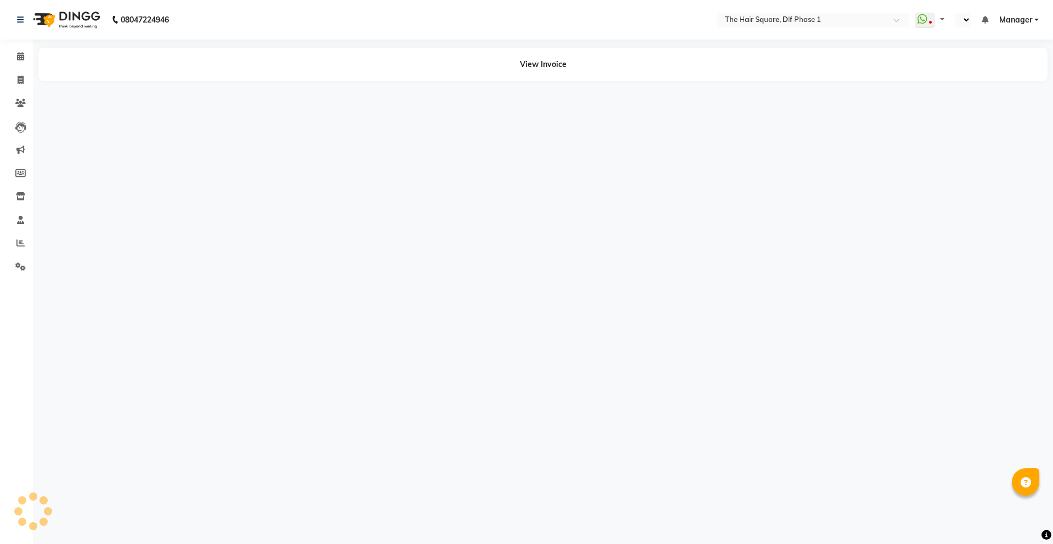
select select "en"
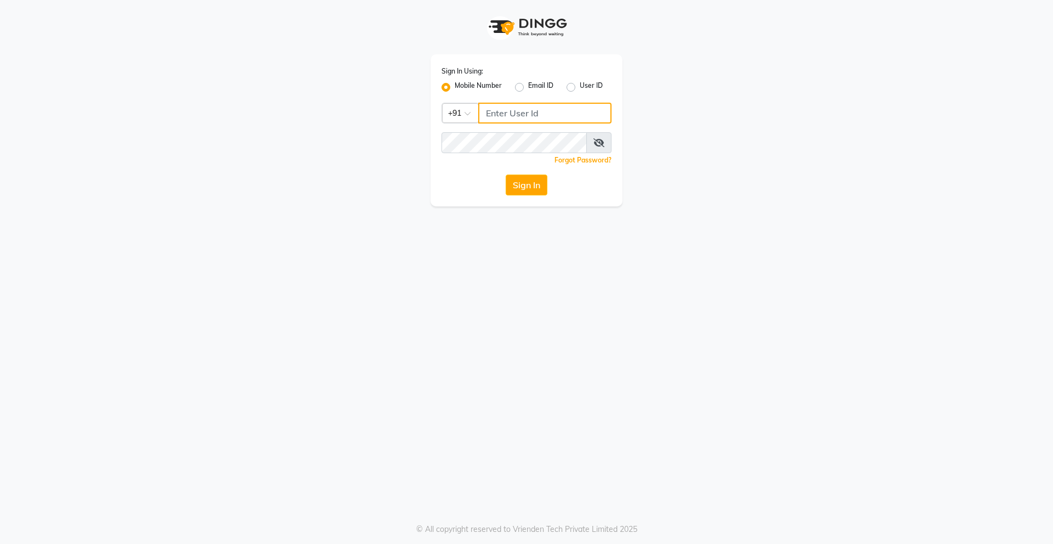
click at [513, 113] on input "Username" at bounding box center [544, 113] width 133 height 21
type input "9910315227"
drag, startPoint x: 593, startPoint y: 136, endPoint x: 593, endPoint y: 147, distance: 11.0
click at [593, 146] on span at bounding box center [599, 142] width 25 height 21
click at [593, 147] on span at bounding box center [599, 142] width 25 height 21
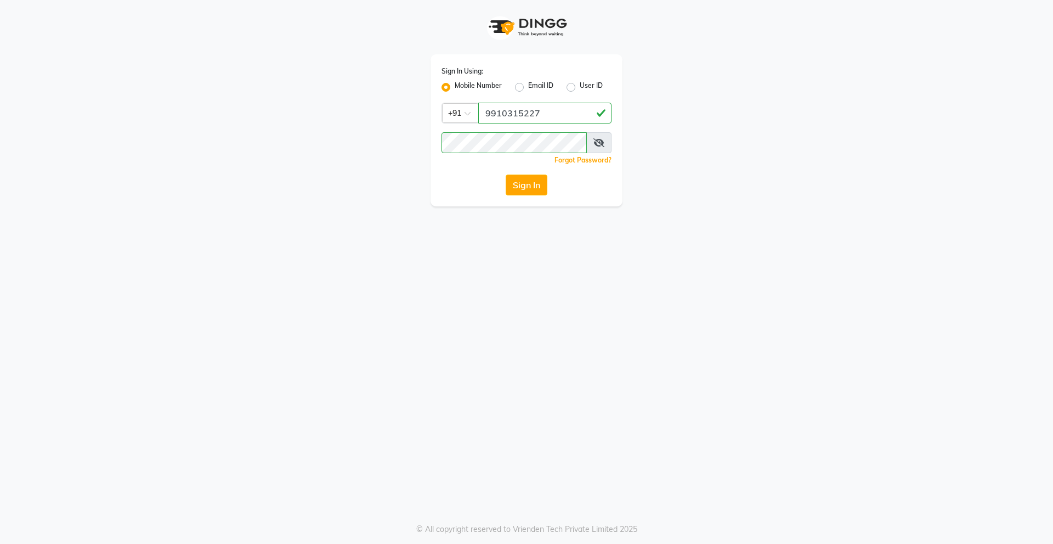
click at [595, 144] on icon at bounding box center [599, 142] width 11 height 9
click at [531, 178] on button "Sign In" at bounding box center [527, 184] width 42 height 21
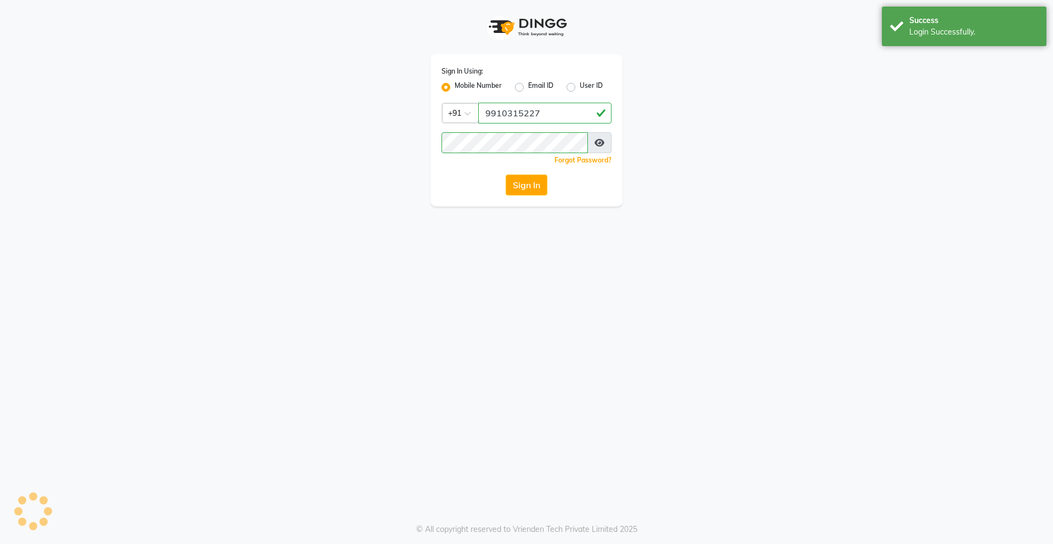
select select "service"
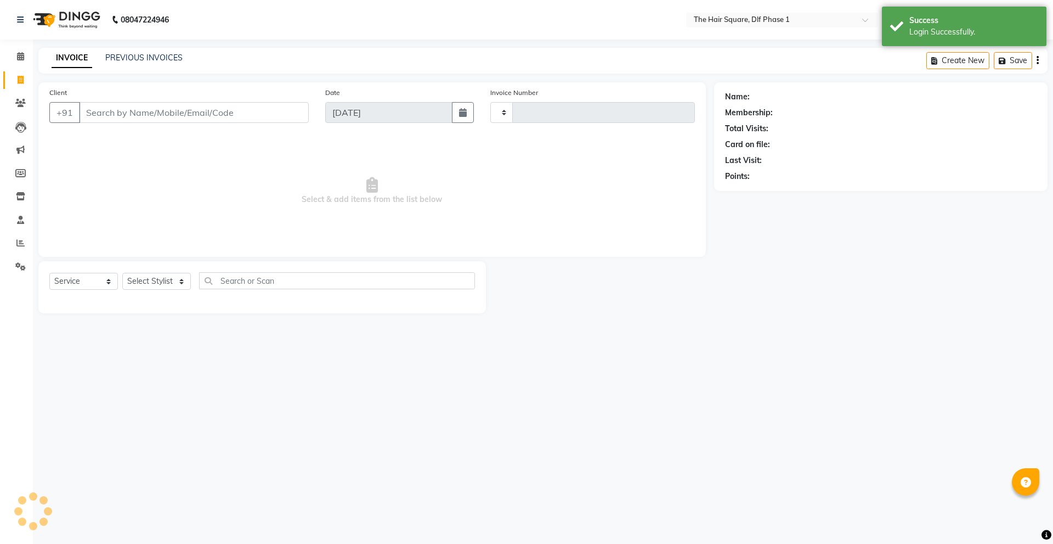
type input "2046"
select select "5766"
click at [153, 60] on link "PREVIOUS INVOICES" at bounding box center [143, 58] width 77 height 10
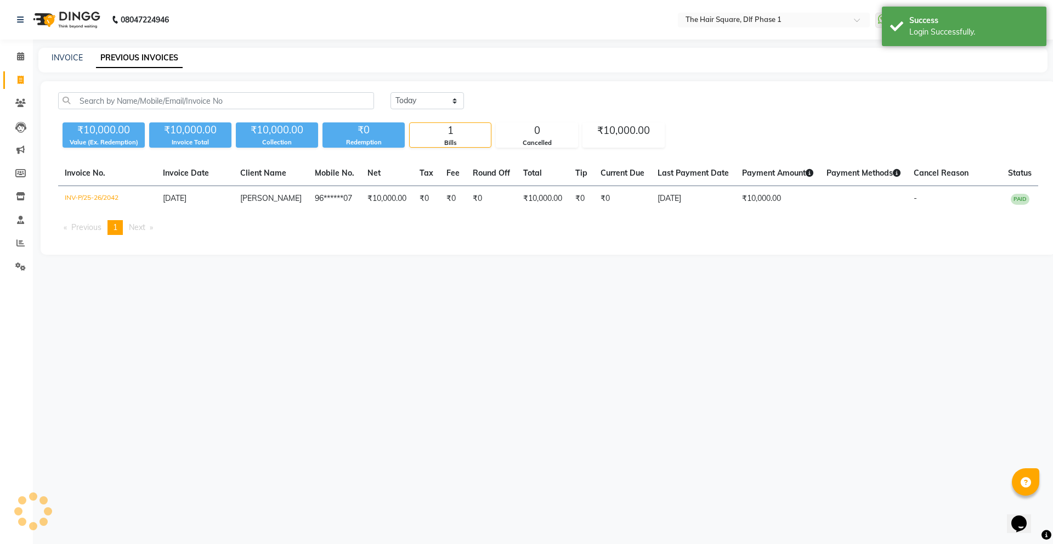
click at [471, 99] on div "[DATE] [DATE] Custom Range" at bounding box center [715, 100] width 648 height 17
click at [504, 94] on div "[DATE] [DATE] Custom Range" at bounding box center [715, 100] width 648 height 17
click at [59, 60] on link "INVOICE" at bounding box center [67, 58] width 31 height 10
select select "service"
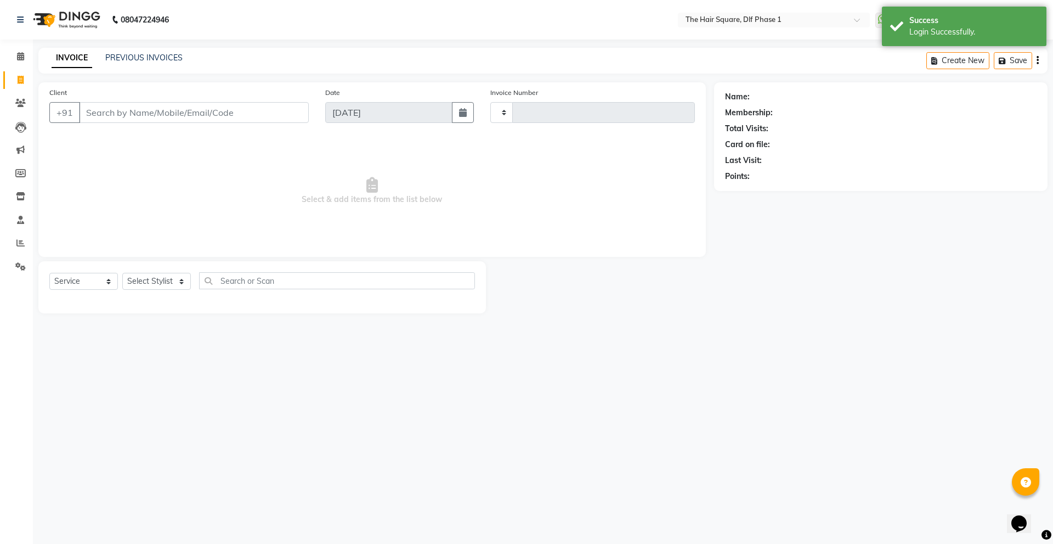
type input "2046"
select select "5766"
click at [15, 61] on span at bounding box center [20, 56] width 19 height 13
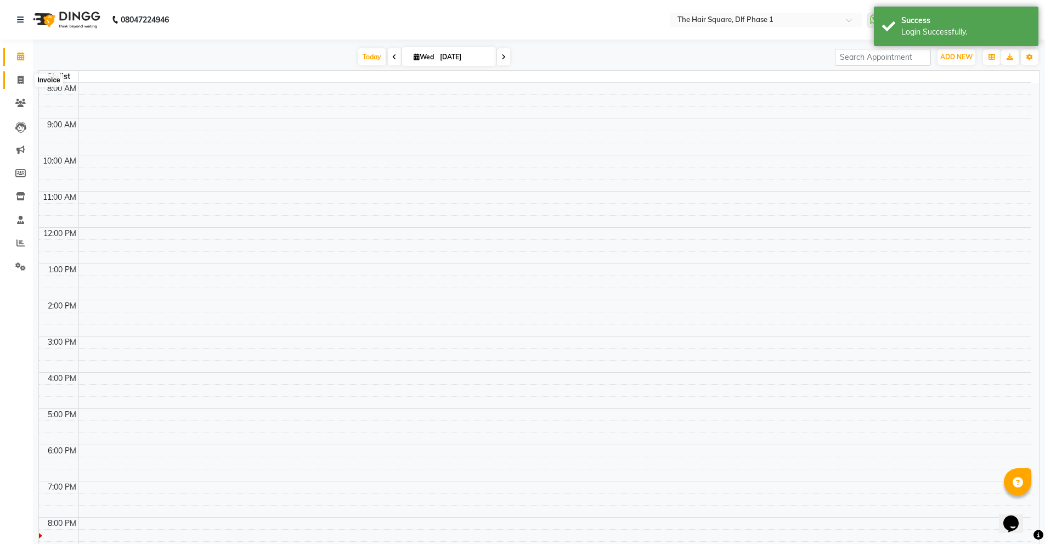
click at [18, 79] on icon at bounding box center [21, 80] width 6 height 8
select select "service"
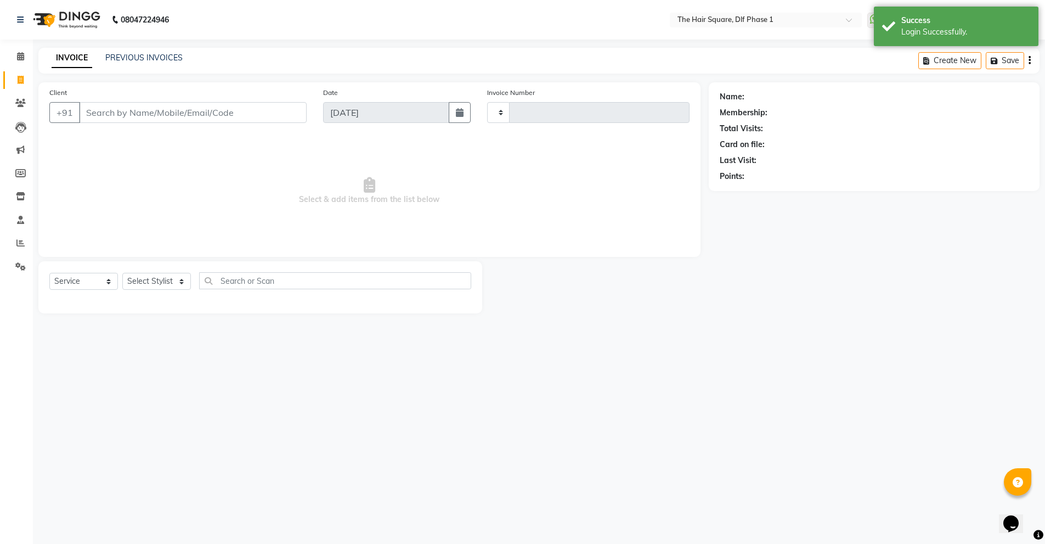
type input "2046"
select select "5766"
click at [19, 63] on span at bounding box center [20, 56] width 19 height 13
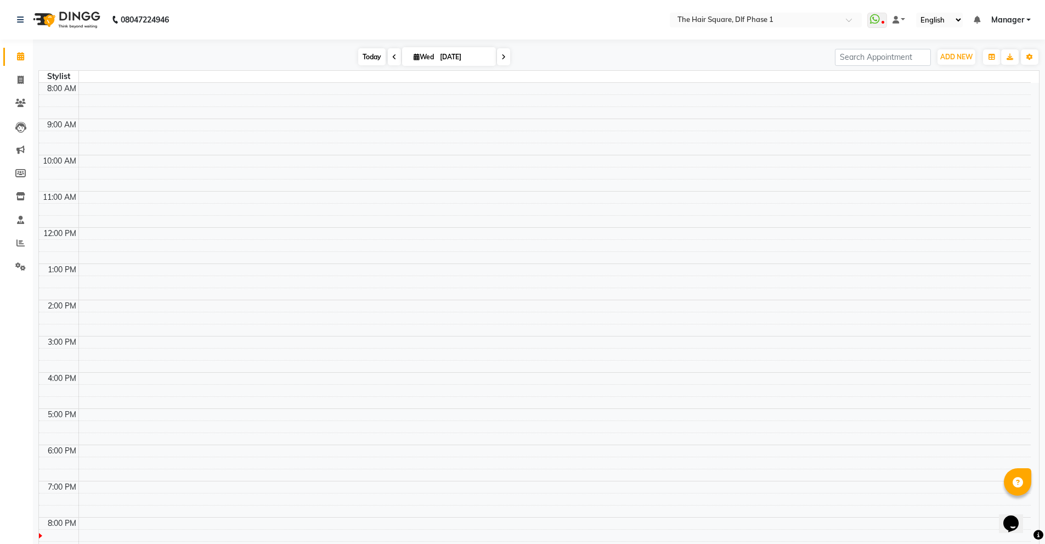
click at [376, 59] on span "Today" at bounding box center [371, 56] width 27 height 17
click at [948, 19] on select "English ENGLISH Español العربية मराठी हिंदी ગુજરાતી தமிழ் 中文" at bounding box center [947, 20] width 47 height 15
click at [925, 13] on select "English ENGLISH Español العربية मराठी हिंदी ગુજરાતી தமிழ் 中文" at bounding box center [947, 20] width 47 height 15
click at [954, 18] on select "English ENGLISH Español العربية मराठी हिंदी ગુજરાતી தமிழ் 中文" at bounding box center [947, 20] width 47 height 15
select select "en"
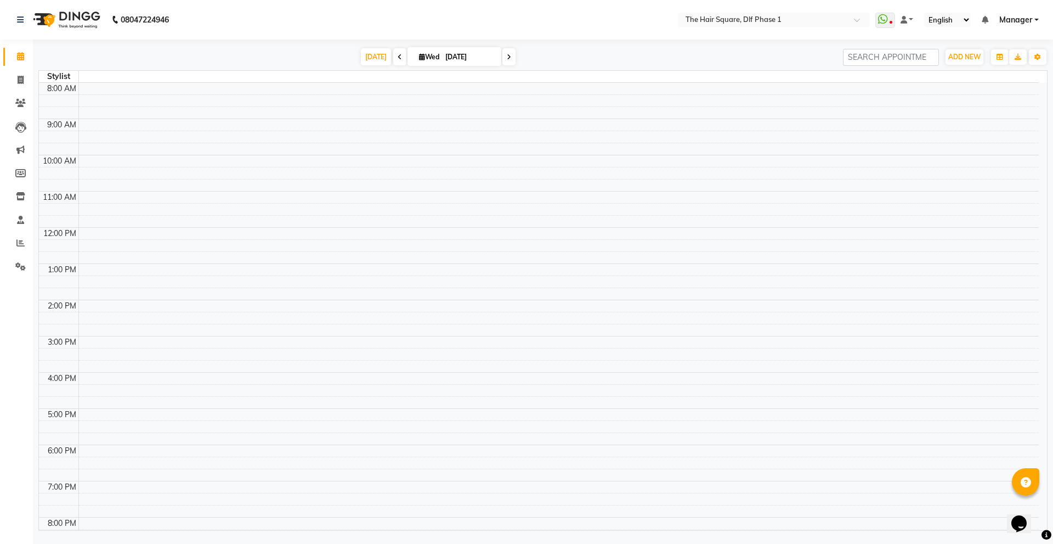
click at [925, 13] on select "English ENGLISH Español العربية मराठी हिंदी ગુજરાતી தமிழ் 中文" at bounding box center [947, 20] width 47 height 15
click at [743, 30] on nav "08047224946 Select Location × The Hair Square, Dlf Phase 1 WhatsApp Status ✕ St…" at bounding box center [526, 20] width 1053 height 40
click at [16, 246] on span at bounding box center [20, 243] width 19 height 13
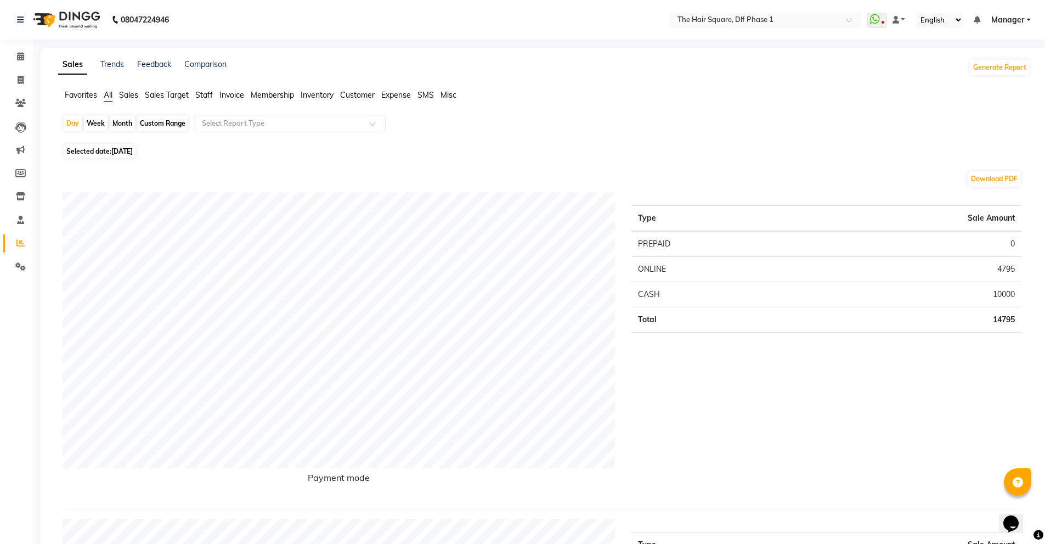
click at [211, 95] on span "Staff" at bounding box center [204, 95] width 18 height 10
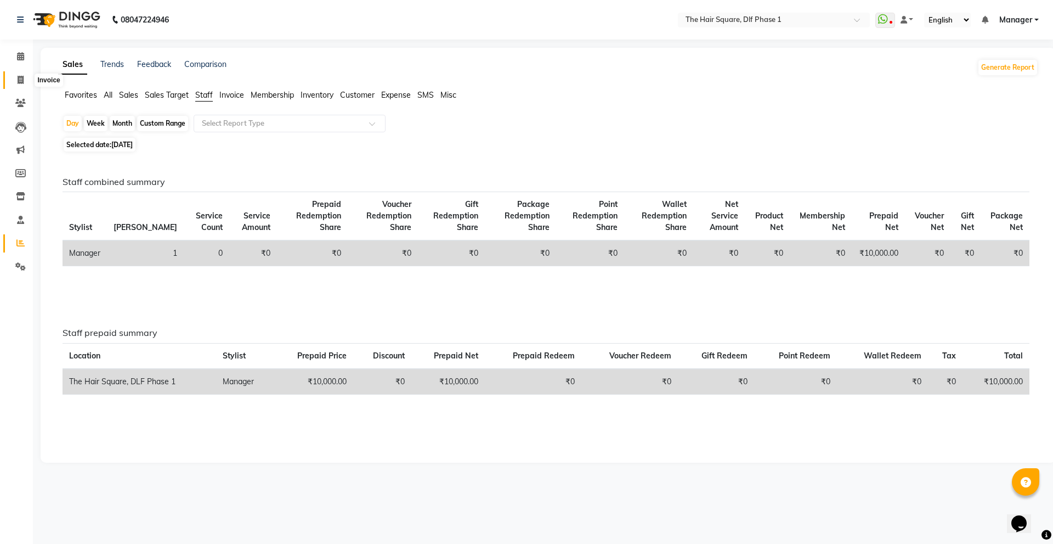
click at [20, 82] on icon at bounding box center [21, 80] width 6 height 8
select select "service"
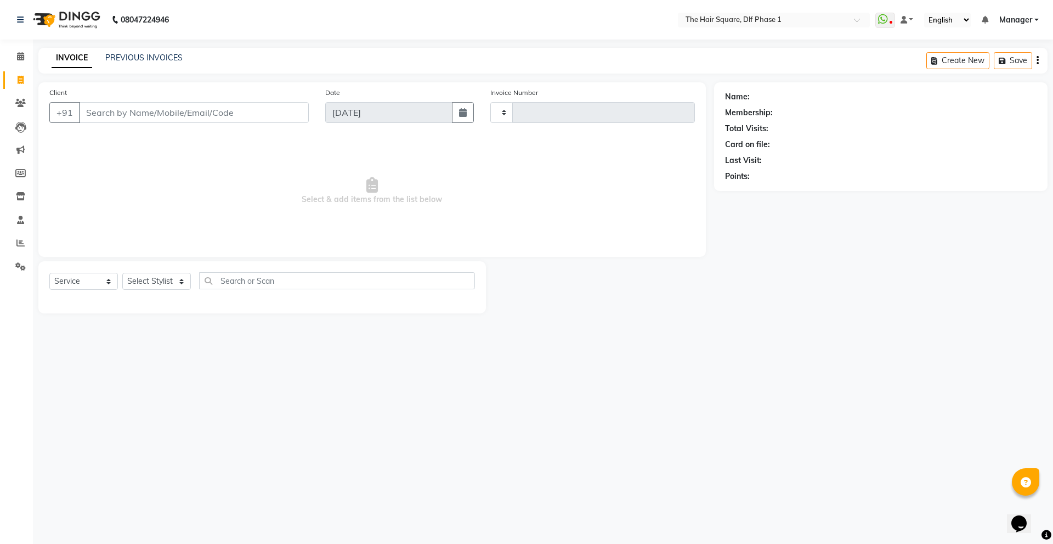
type input "2046"
select select "5766"
click at [133, 60] on link "PREVIOUS INVOICES" at bounding box center [143, 58] width 77 height 10
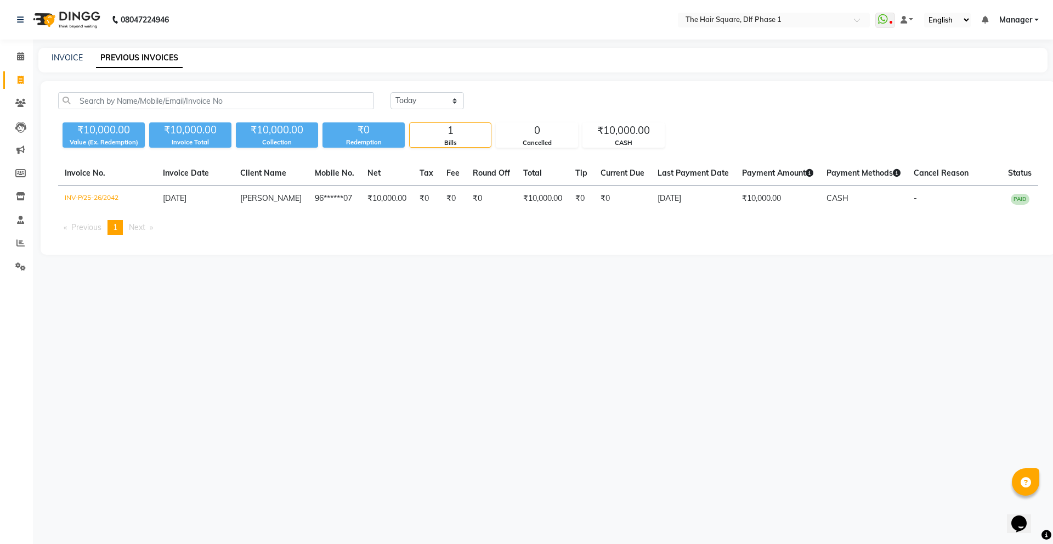
click at [423, 248] on div "[DATE] [DATE] Custom Range ₹10,000.00 Value (Ex. Redemption) ₹10,000.00 Invoice…" at bounding box center [549, 167] width 1016 height 173
click at [69, 61] on link "INVOICE" at bounding box center [67, 58] width 31 height 10
select select "5766"
select select "service"
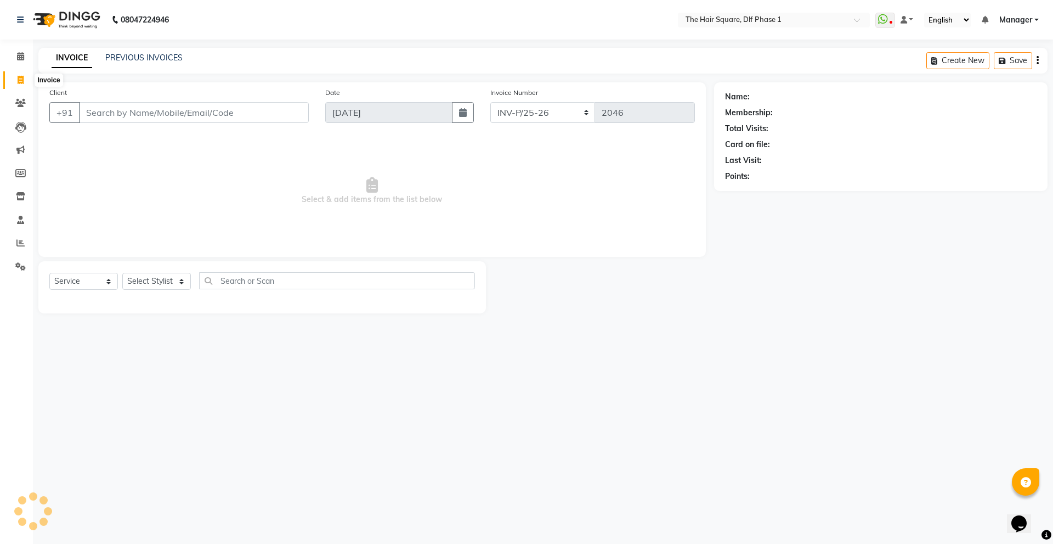
click at [20, 79] on icon at bounding box center [21, 80] width 6 height 8
select select "5766"
select select "service"
click at [21, 56] on icon at bounding box center [20, 56] width 7 height 8
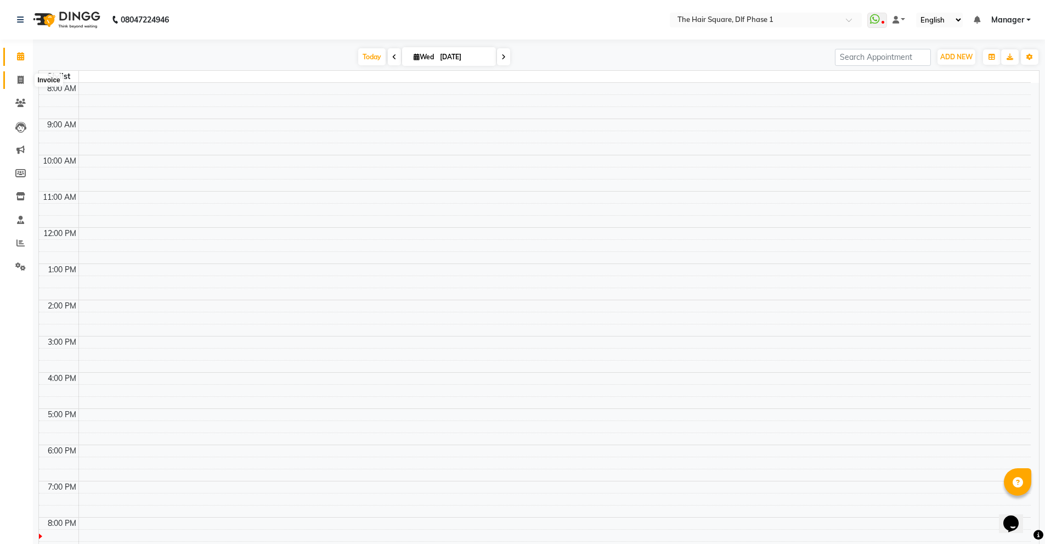
click at [15, 76] on span at bounding box center [20, 80] width 19 height 13
select select "service"
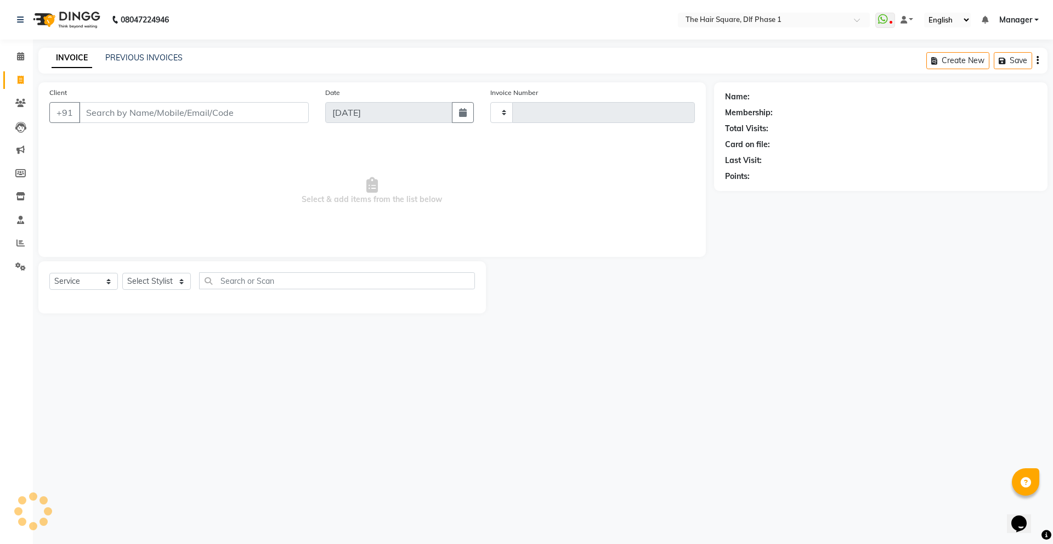
type input "2046"
select select "5766"
click at [121, 60] on link "PREVIOUS INVOICES" at bounding box center [143, 58] width 77 height 10
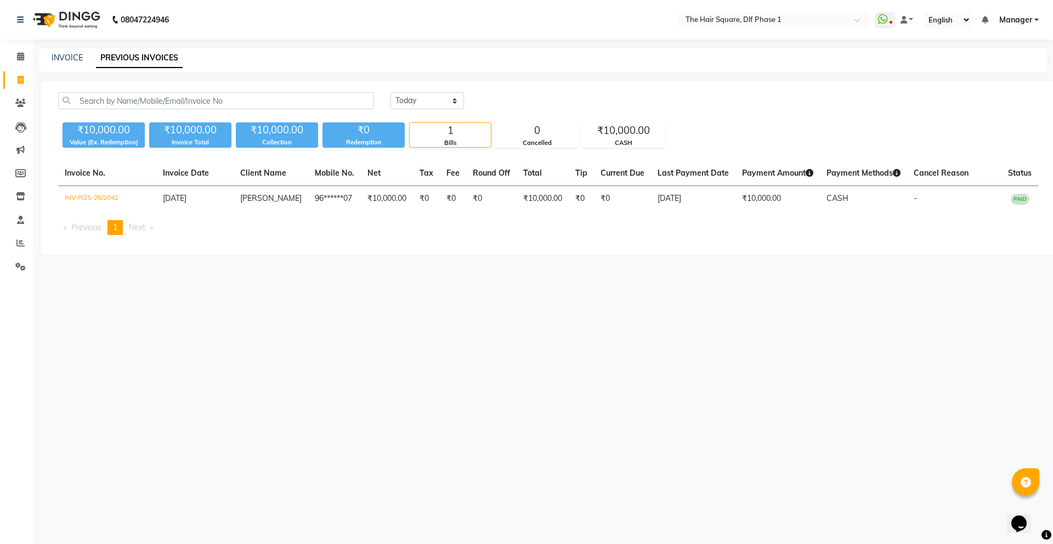
click at [205, 247] on div "[DATE] [DATE] Custom Range ₹10,000.00 Value (Ex. Redemption) ₹10,000.00 Invoice…" at bounding box center [549, 167] width 1016 height 173
click at [379, 239] on div "Invoice No. Invoice Date Client Name Mobile No. Net Tax Fee Round Off Total Tip…" at bounding box center [549, 202] width 994 height 83
click at [302, 100] on input "text" at bounding box center [216, 100] width 316 height 17
